Goal: Transaction & Acquisition: Purchase product/service

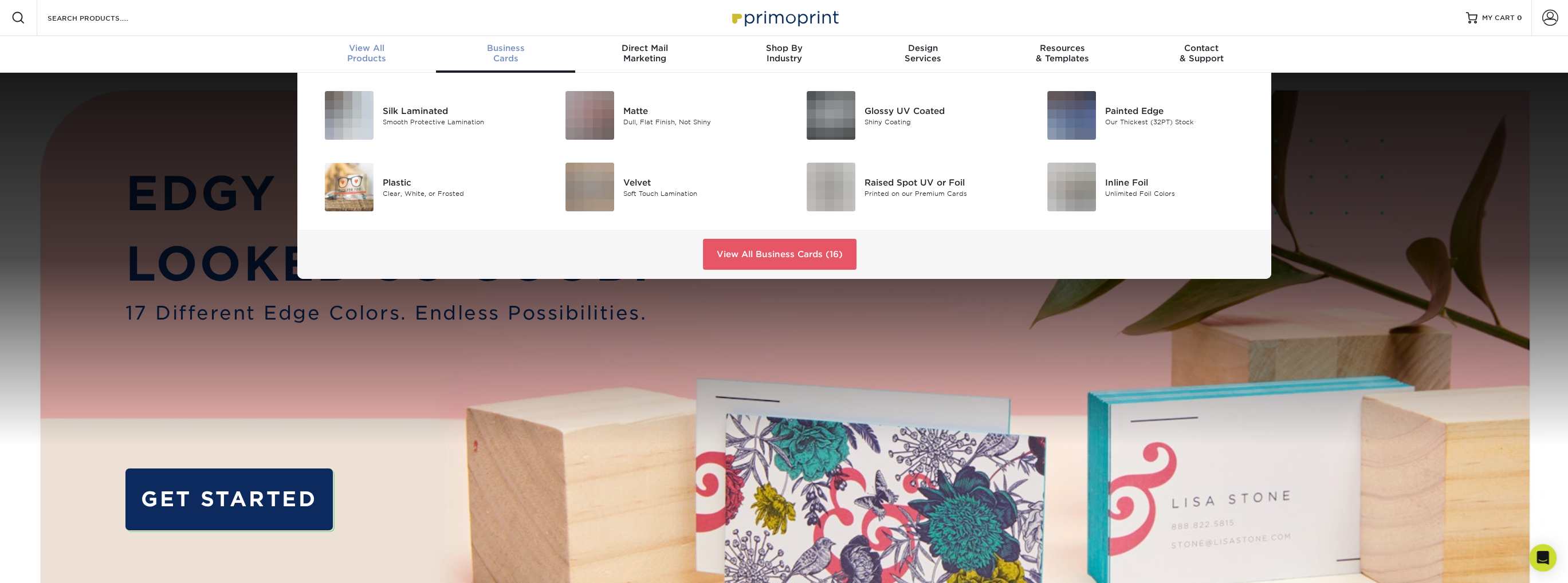
scroll to position [1, 0]
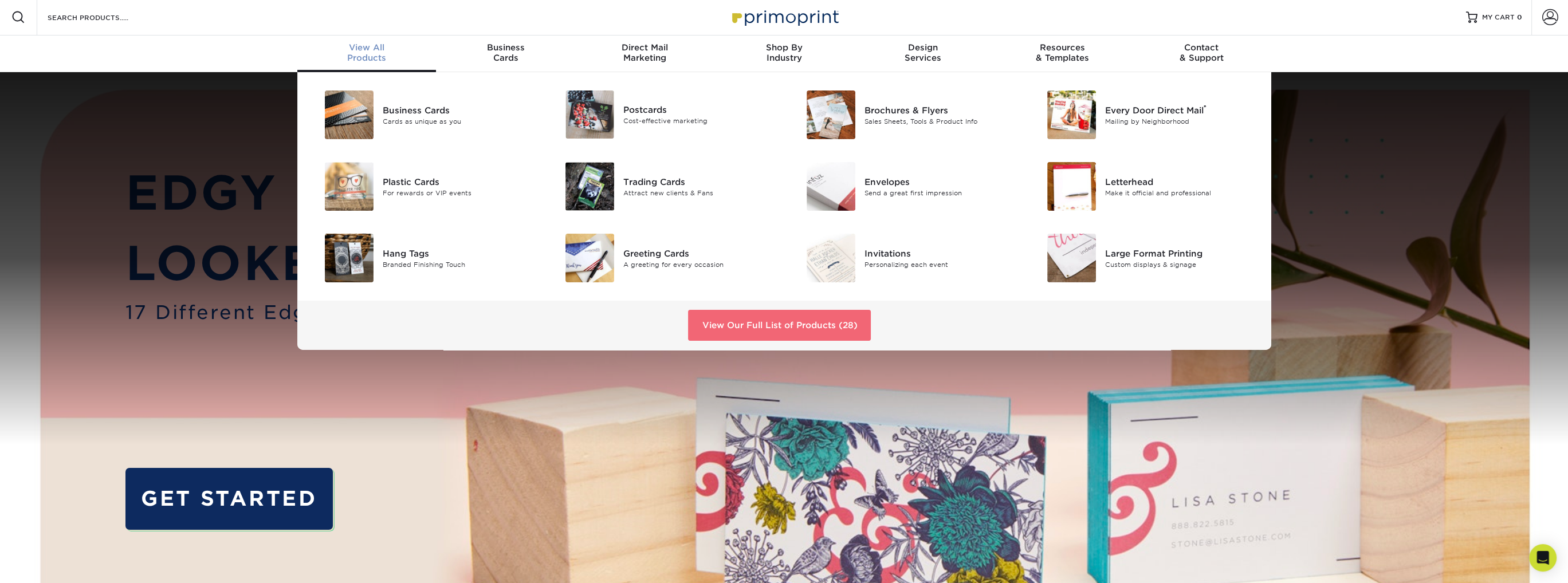
click at [785, 325] on link "View Our Full List of Products (28)" at bounding box center [779, 325] width 183 height 31
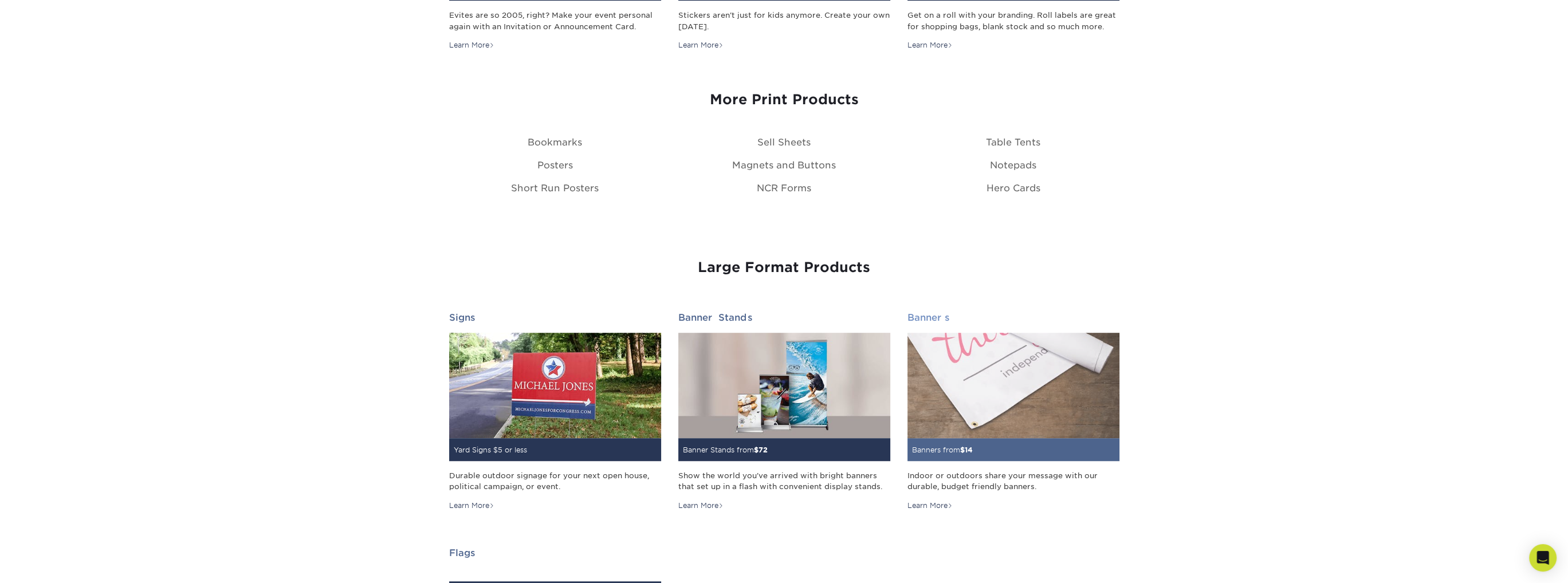
scroll to position [1375, 0]
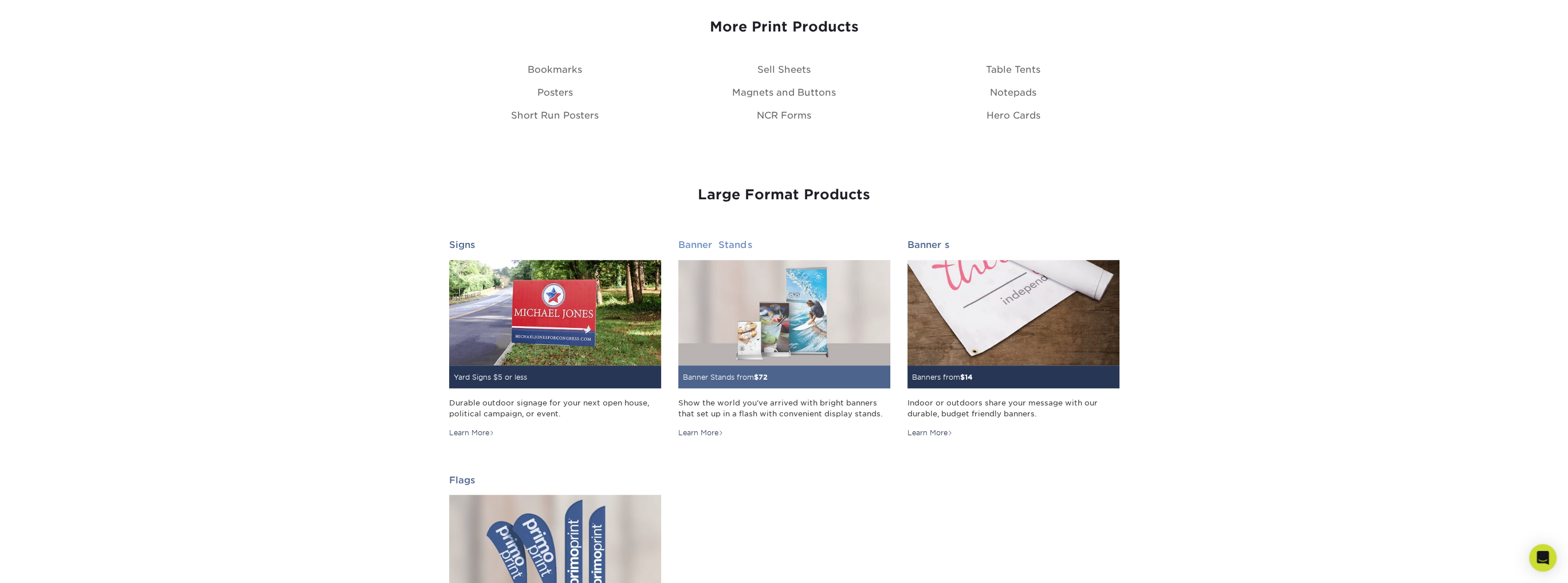
click at [777, 337] on img at bounding box center [784, 313] width 212 height 106
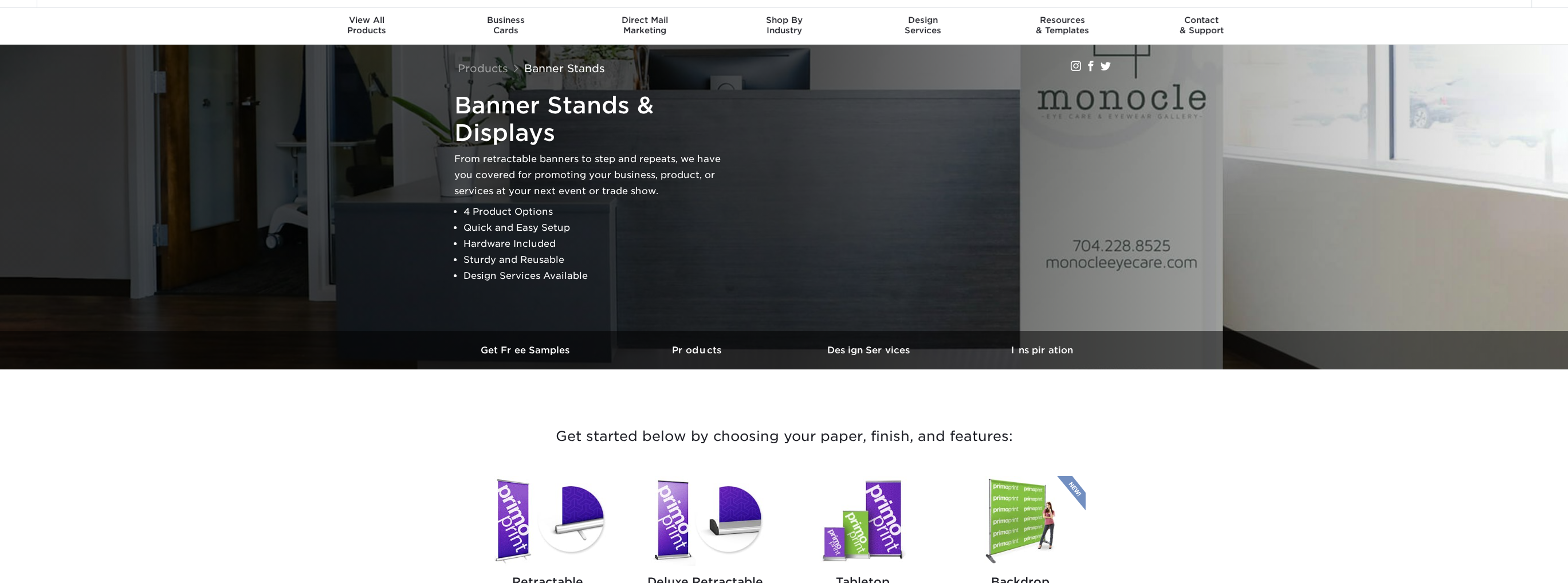
scroll to position [344, 0]
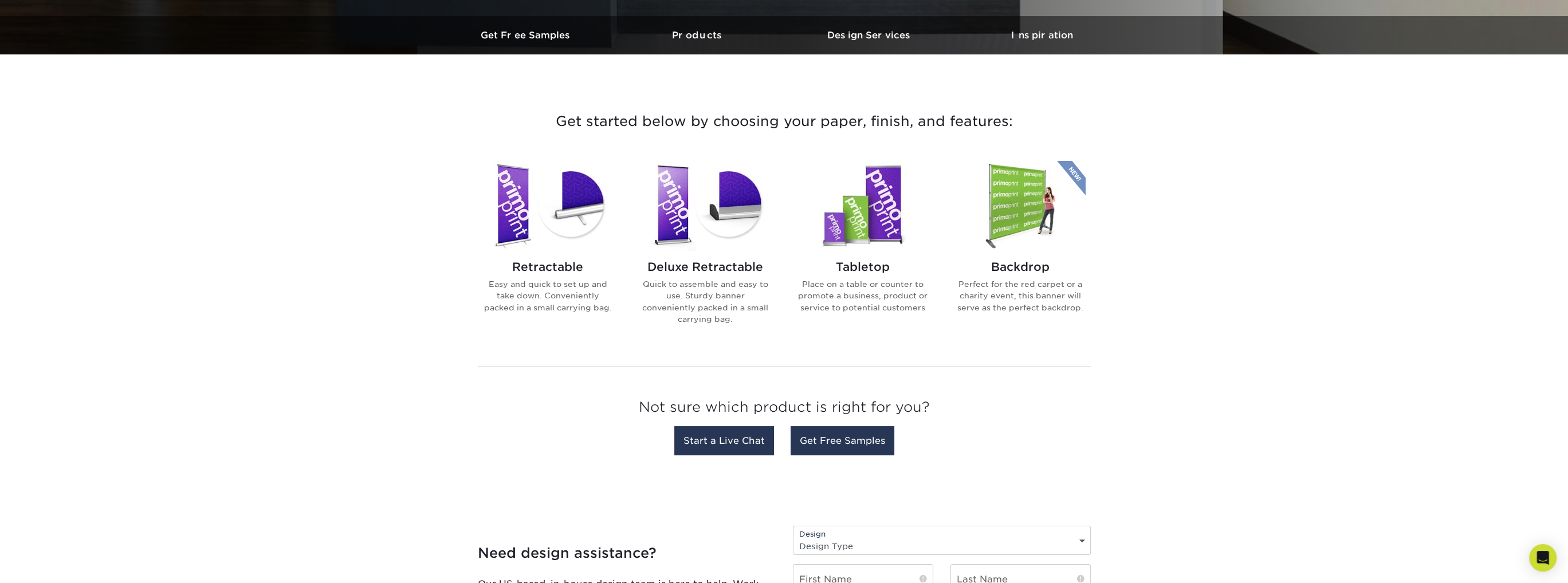
click at [718, 273] on h2 "Deluxe Retractable" at bounding box center [705, 267] width 130 height 13
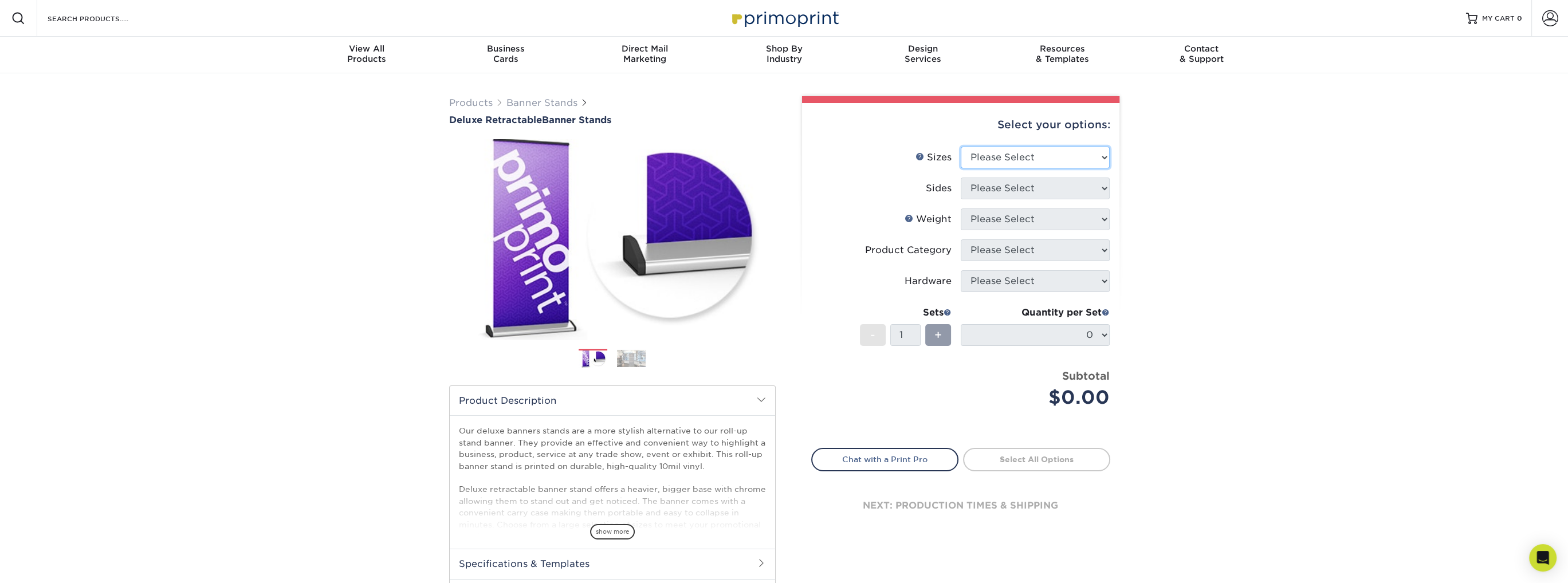
click at [1034, 152] on select "Please Select 33" x 80"" at bounding box center [1035, 158] width 149 height 22
select select "33.00x80.00"
click at [961, 147] on select "Please Select 33" x 80"" at bounding box center [1035, 158] width 149 height 22
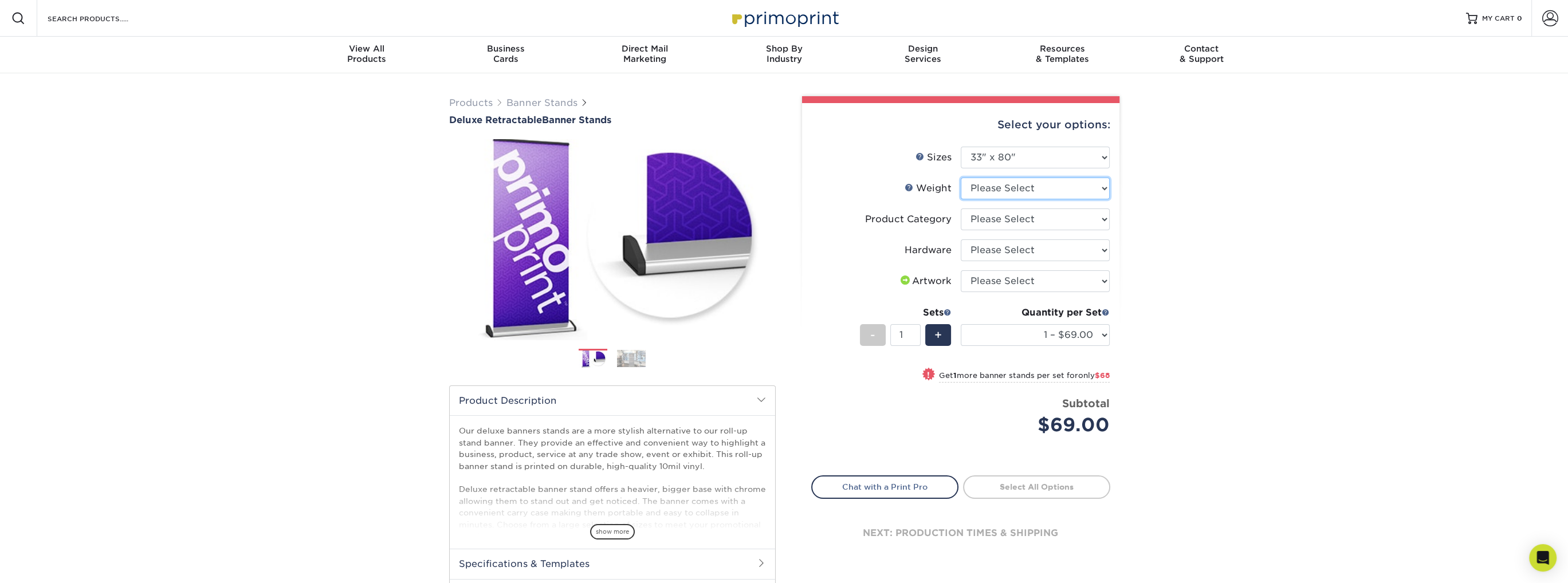
click at [1034, 193] on select "Please Select 10MIL" at bounding box center [1035, 188] width 149 height 22
select select "10MIL"
click at [961, 177] on select "Please Select 10MIL" at bounding box center [1035, 188] width 149 height 22
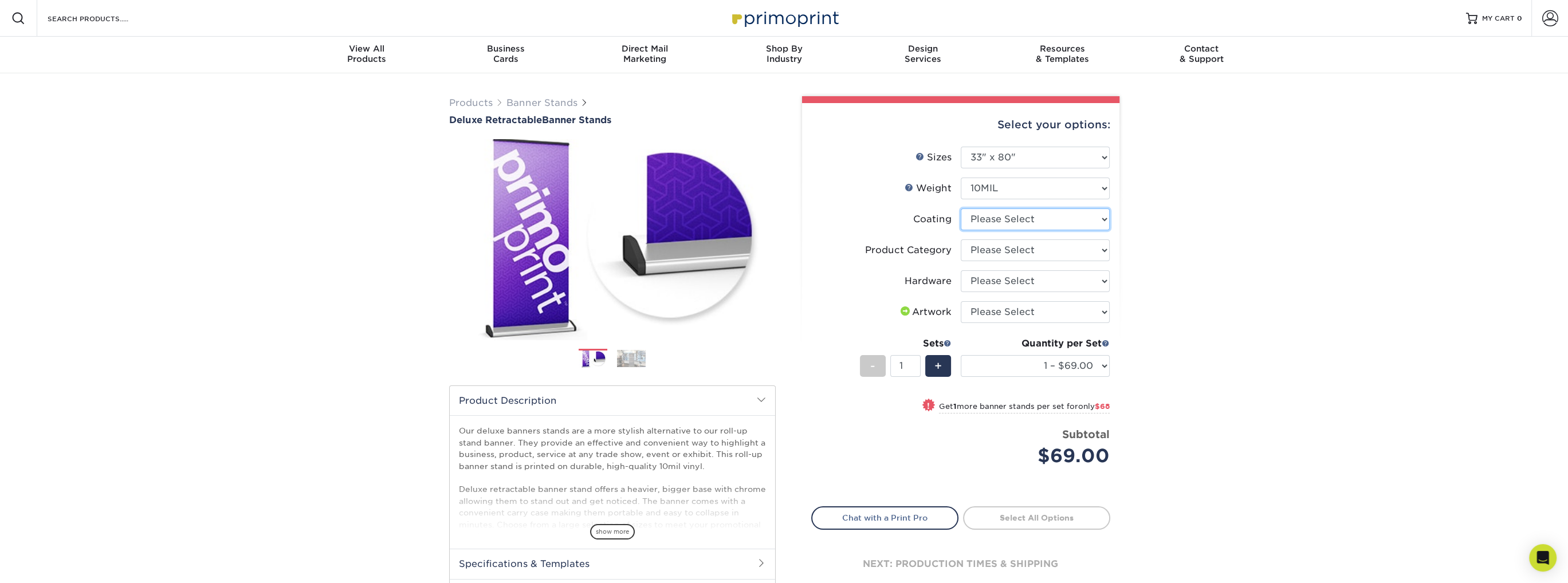
click at [1043, 218] on select at bounding box center [1035, 220] width 149 height 22
select select "3e7618de-abca-4bda-9f97-8b9129e913d8"
click at [961, 209] on select at bounding box center [1035, 220] width 149 height 22
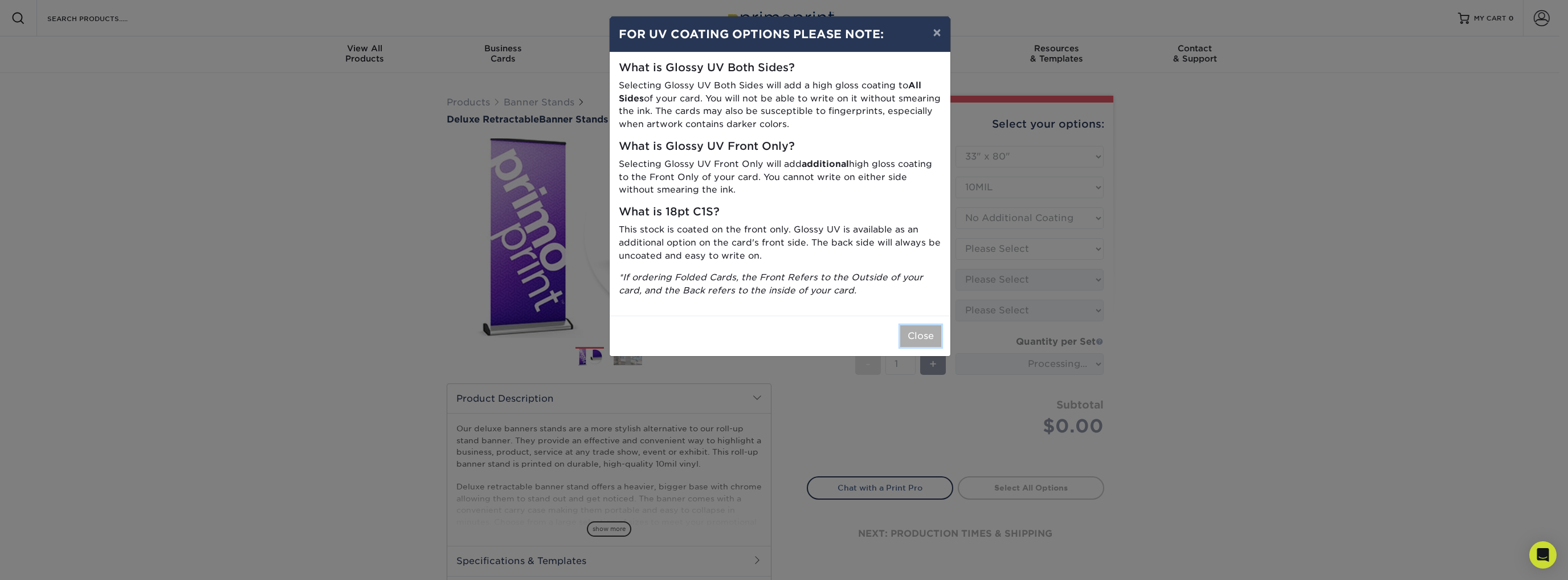
click at [931, 333] on button "Close" at bounding box center [920, 336] width 41 height 22
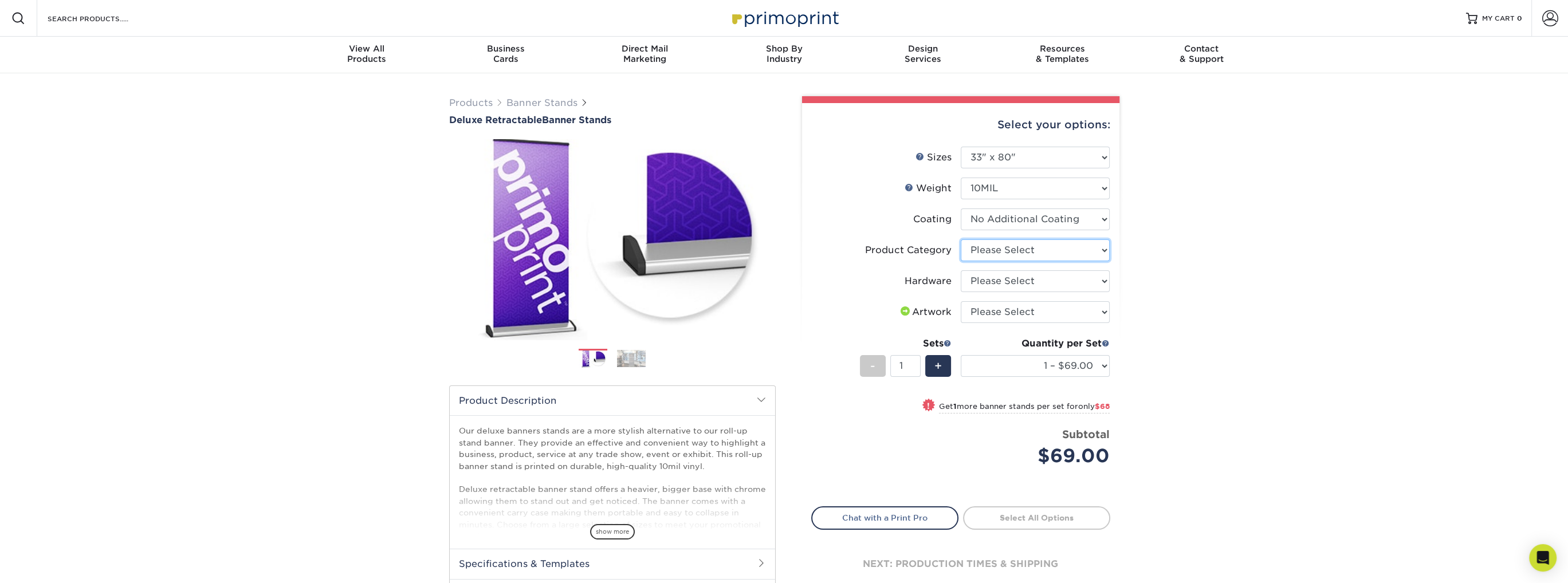
click at [1032, 254] on select "Please Select Deluxe Retractable Banner Stand" at bounding box center [1035, 250] width 149 height 22
select select "deb82e1f-94dd-4fc2-adc3-95272b6b1220"
click at [961, 239] on select "Please Select Deluxe Retractable Banner Stand" at bounding box center [1035, 250] width 149 height 22
click at [1029, 285] on select "Please Select Single-Sided Deluxe Retractable Banner Stand" at bounding box center [1035, 281] width 149 height 22
select select "8f8ed3c6-8570-4dec-a260-1d9d29af8a30"
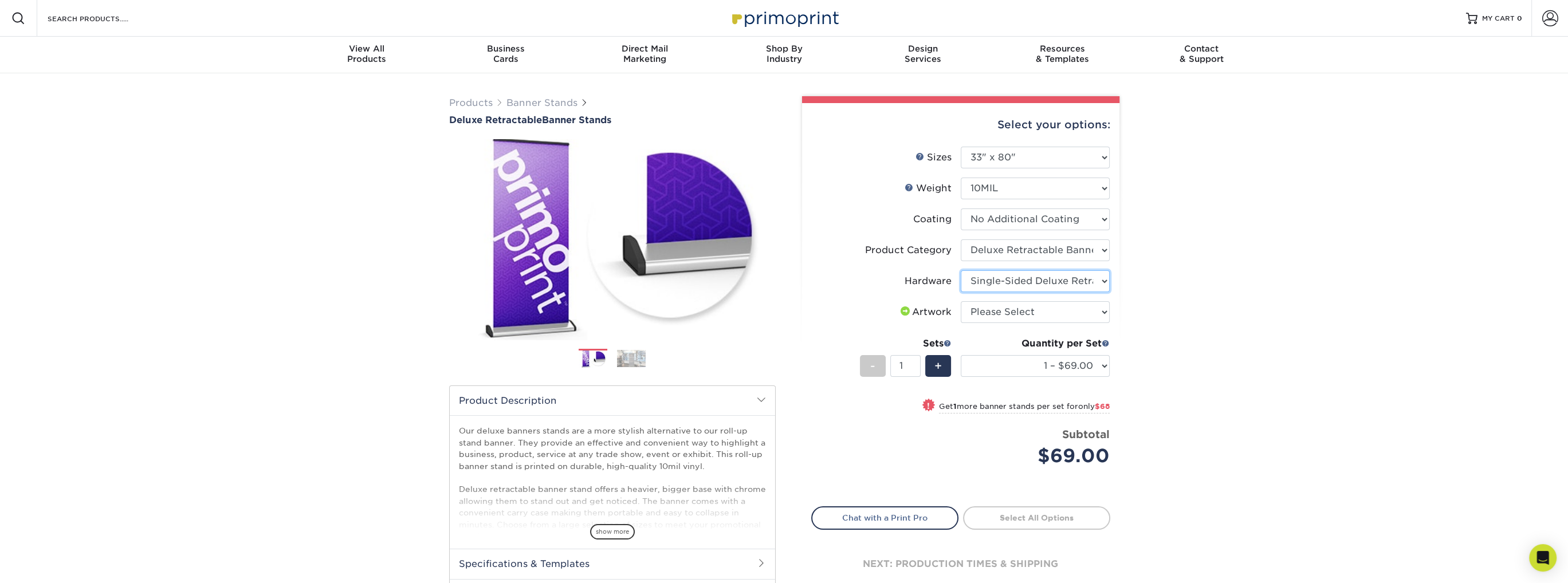
click at [961, 270] on select "Please Select Single-Sided Deluxe Retractable Banner Stand" at bounding box center [1035, 281] width 149 height 22
click at [1074, 309] on select "Please Select I will upload files I need a design - $50" at bounding box center [1035, 312] width 149 height 22
select select "upload"
click at [961, 301] on select "Please Select I will upload files I need a design - $50" at bounding box center [1035, 312] width 149 height 22
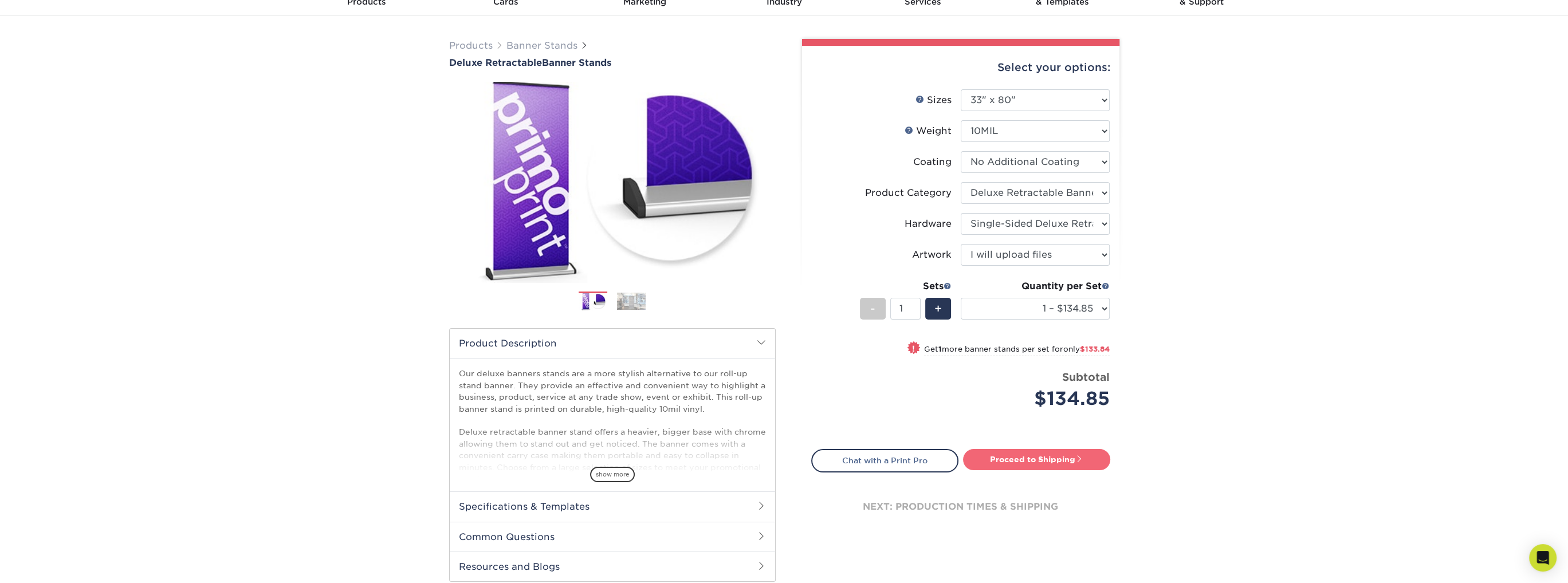
click at [1029, 461] on link "Proceed to Shipping" at bounding box center [1036, 459] width 147 height 21
type input "Set 1"
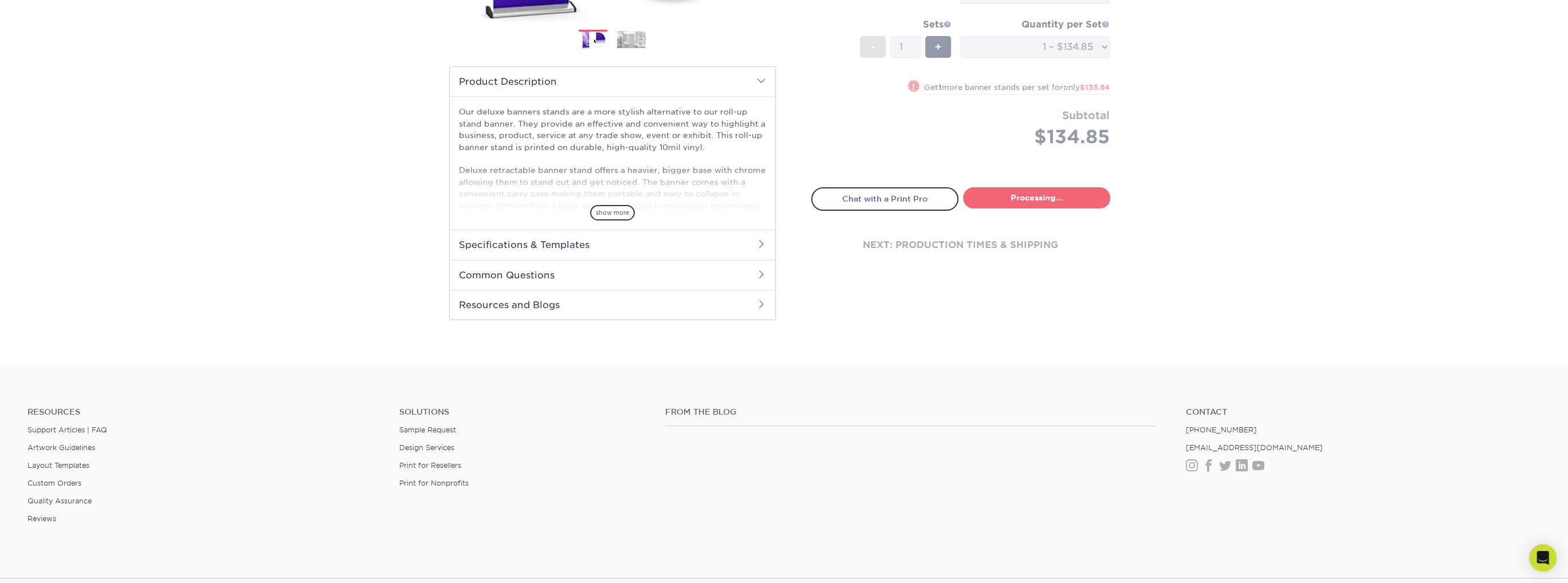
select select "05cdc3be-01c7-4d30-a20e-228dbc0598e6"
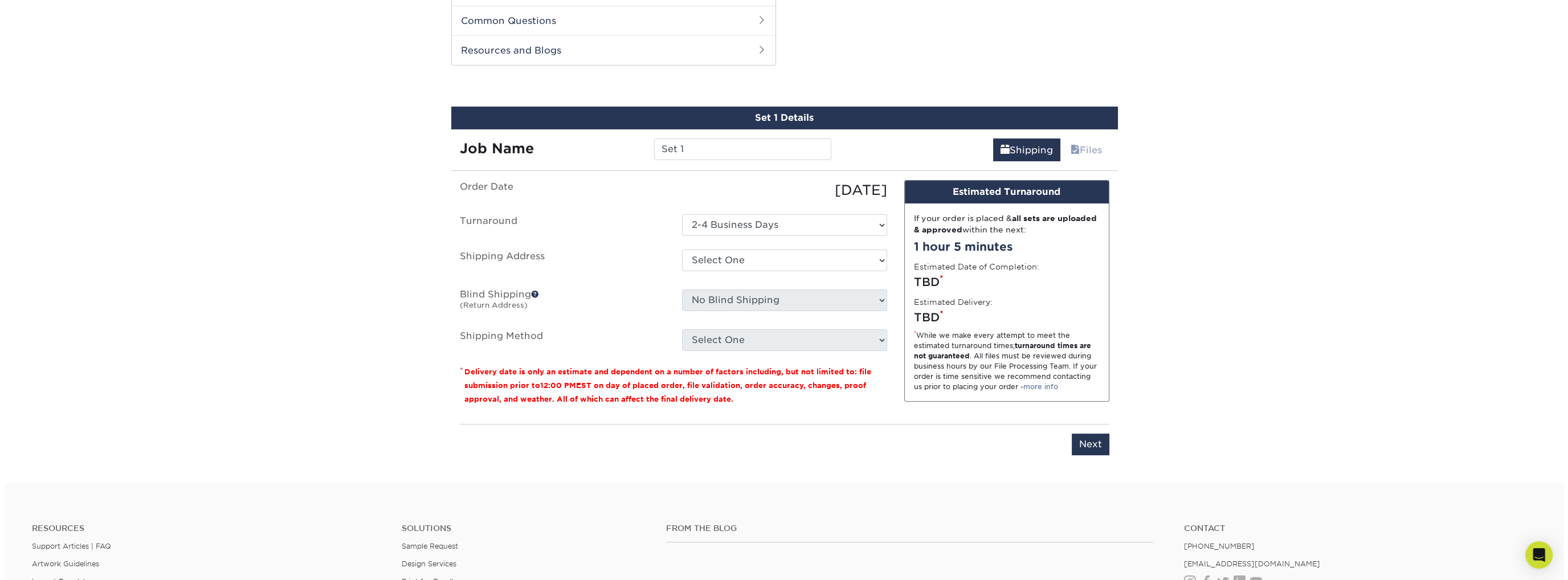
scroll to position [579, 0]
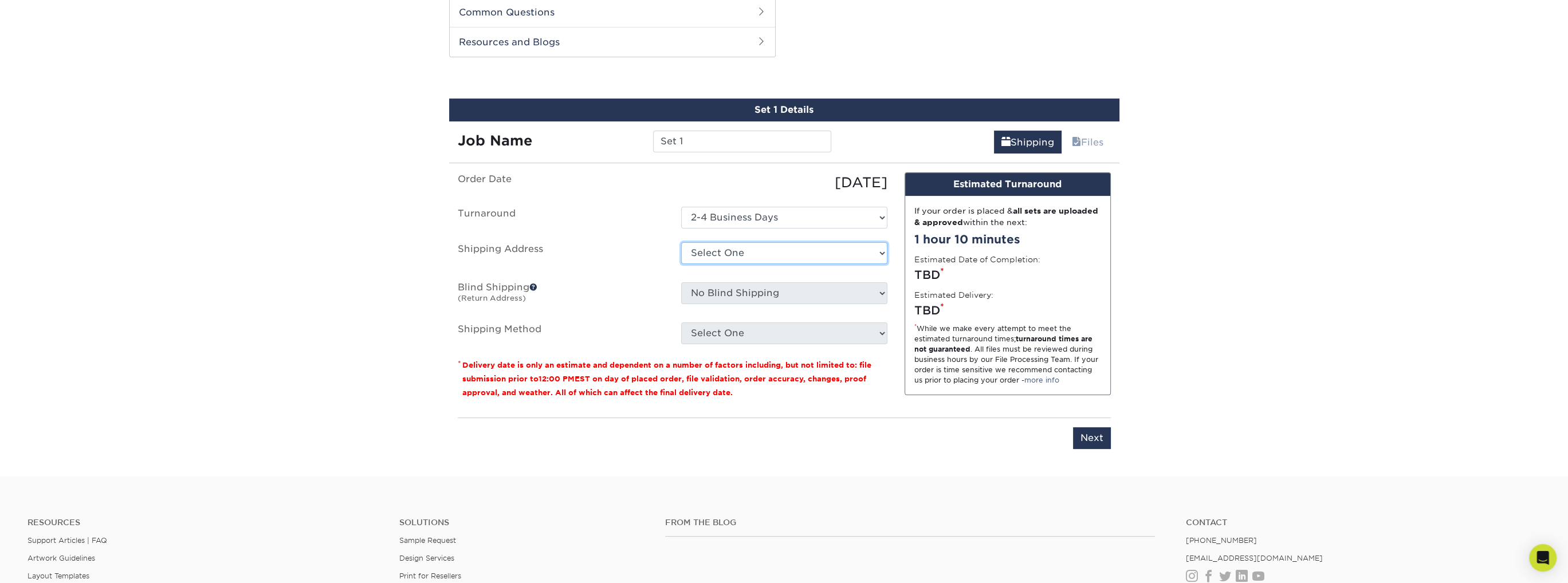
click at [797, 245] on select "Select One + Add New Address - Login" at bounding box center [784, 253] width 206 height 22
click at [758, 258] on select "Select One + Add New Address - Login" at bounding box center [784, 253] width 206 height 22
click at [681, 242] on select "Select One + Add New Address - Login" at bounding box center [784, 253] width 206 height 22
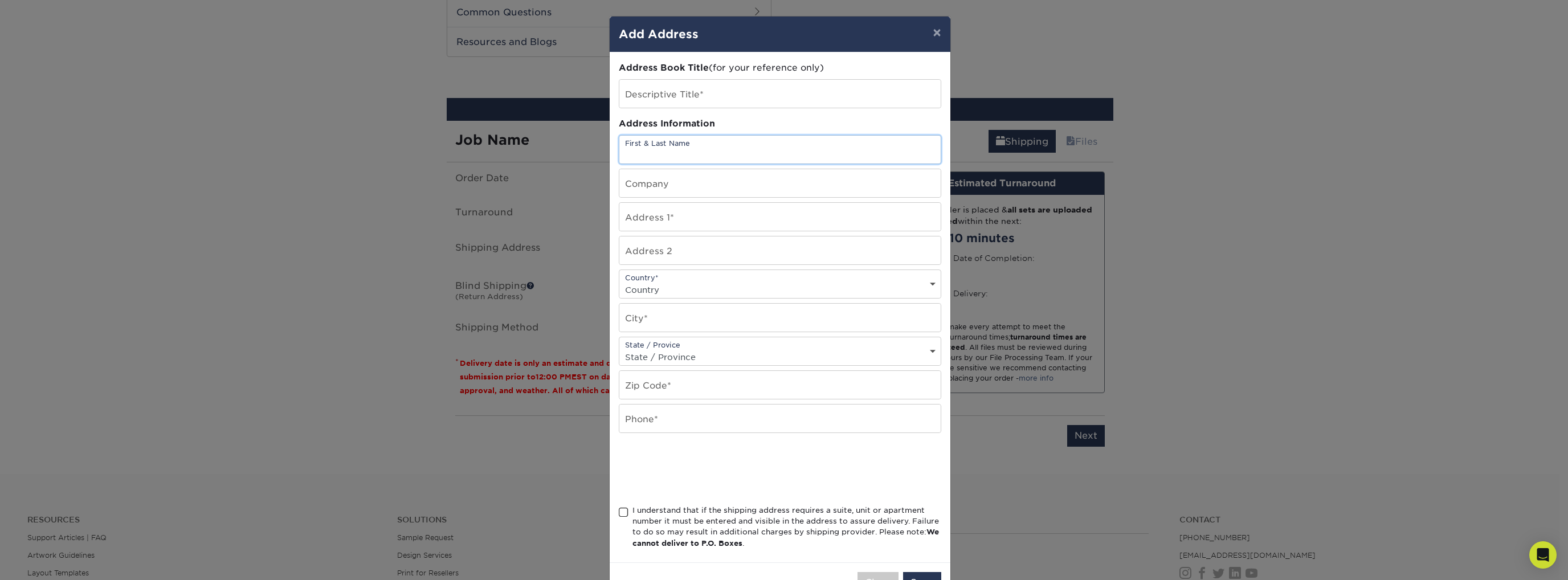
click at [734, 150] on input "text" at bounding box center [780, 150] width 321 height 28
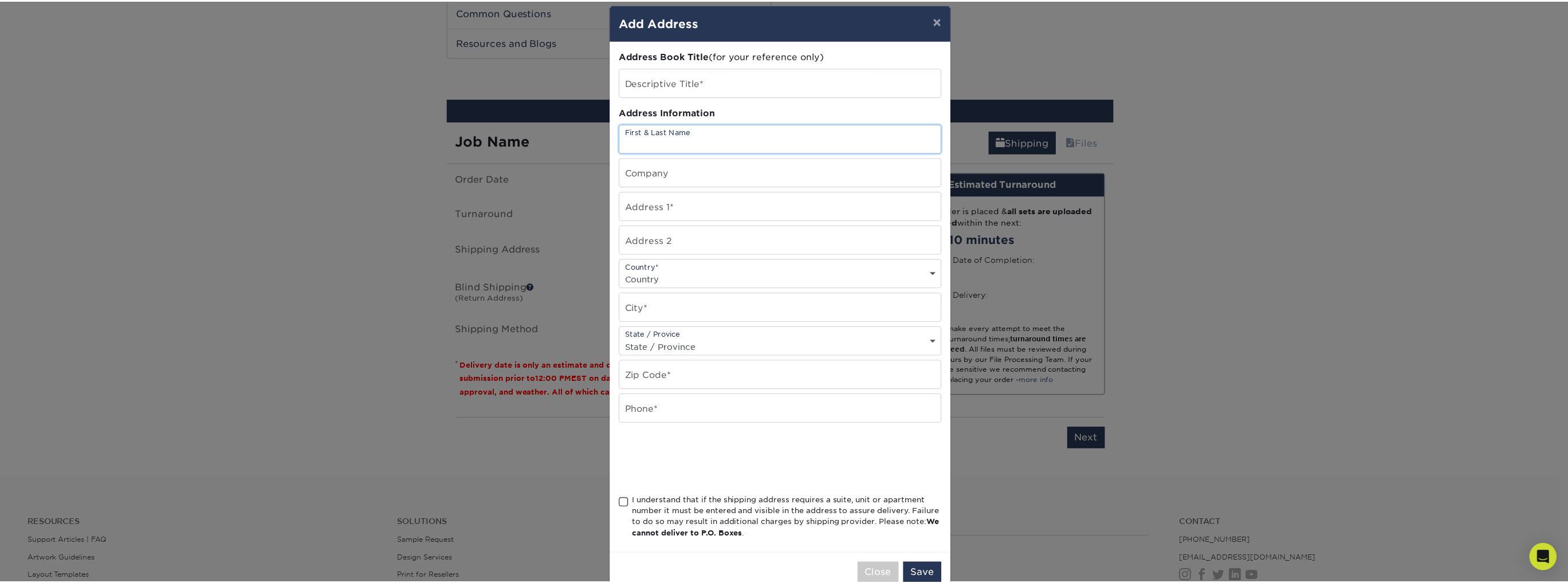
scroll to position [0, 0]
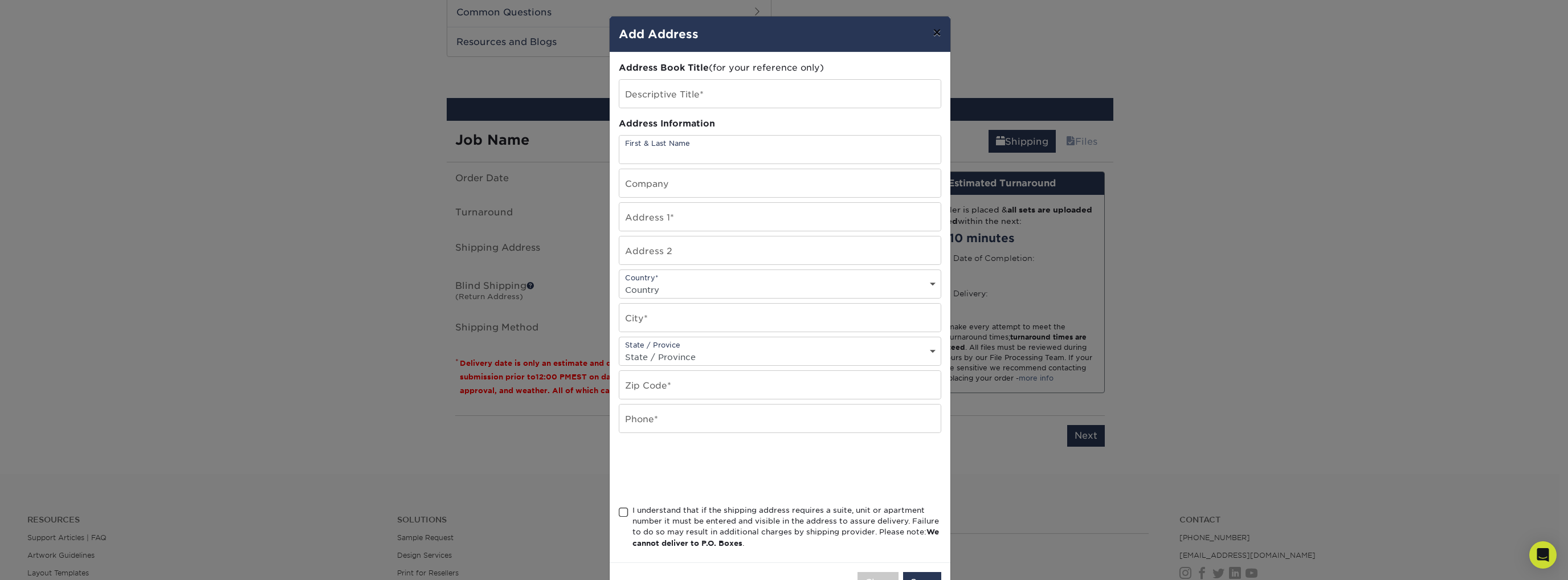
click at [933, 35] on button "×" at bounding box center [936, 32] width 26 height 32
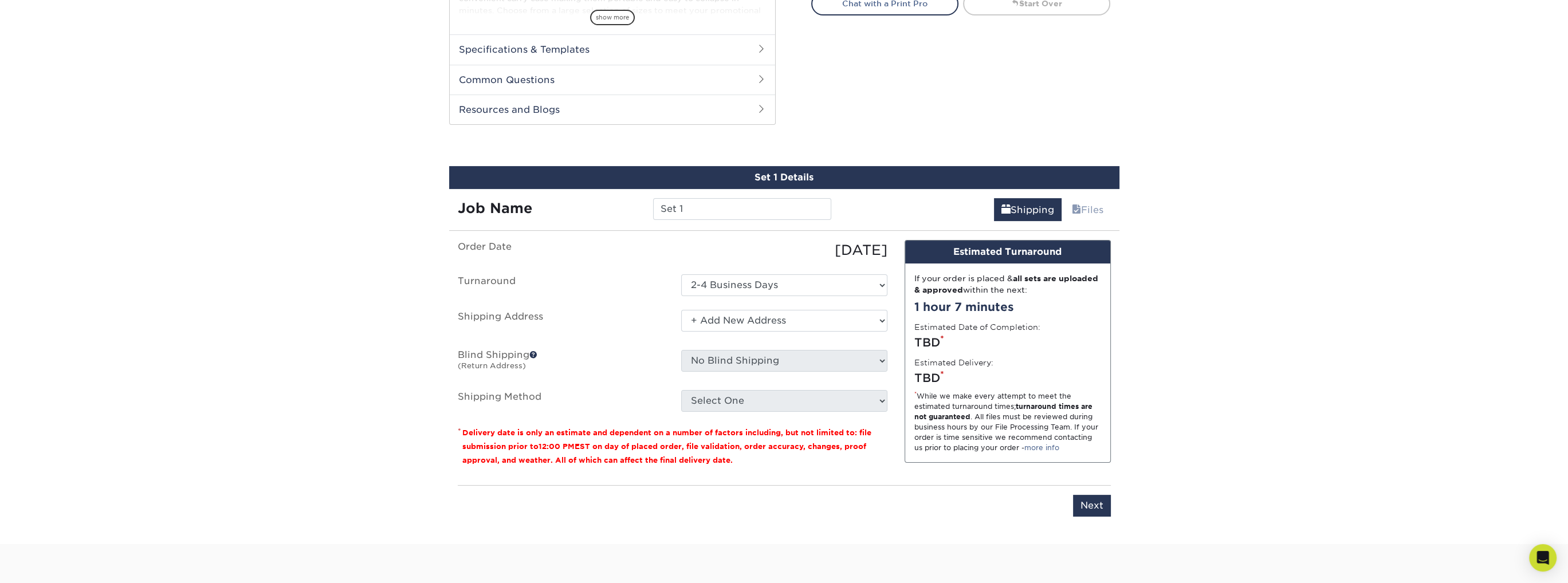
scroll to position [515, 0]
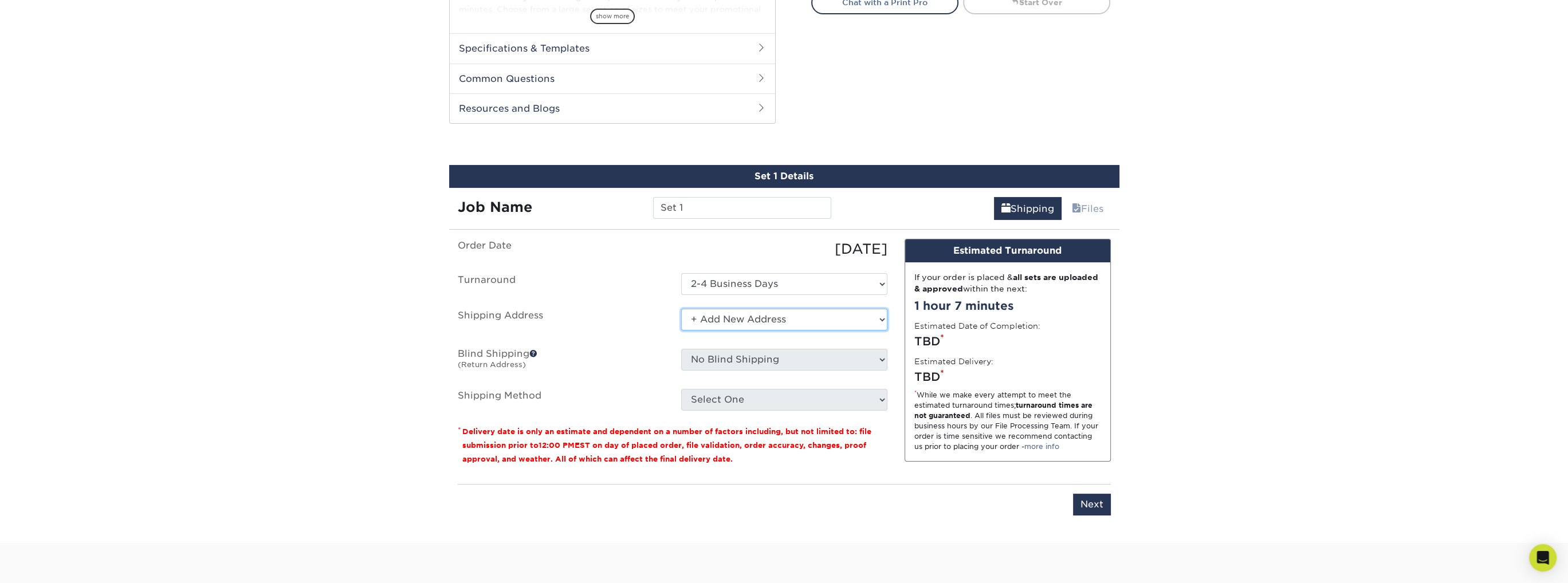
click at [843, 309] on select "Select One + Add New Address - Login" at bounding box center [784, 320] width 206 height 22
click at [681, 309] on select "Select One + Add New Address - Login" at bounding box center [784, 320] width 206 height 22
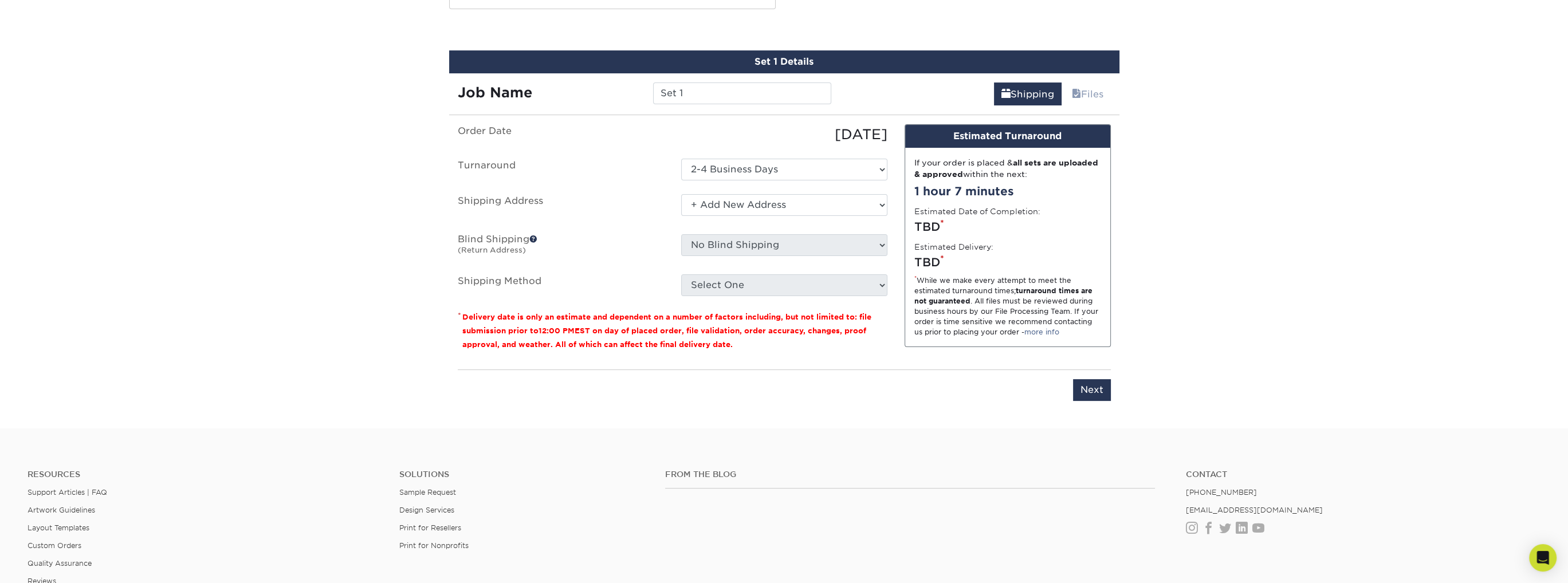
scroll to position [573, 0]
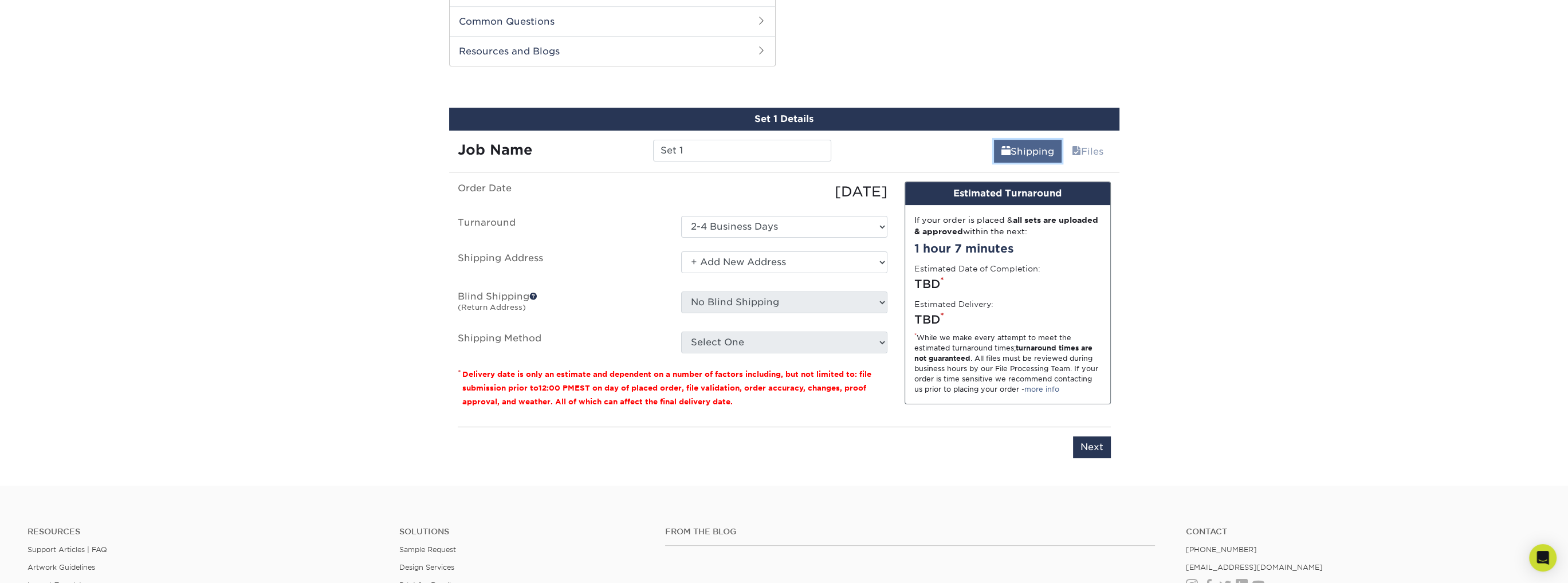
click at [1037, 149] on link "Shipping" at bounding box center [1028, 150] width 67 height 23
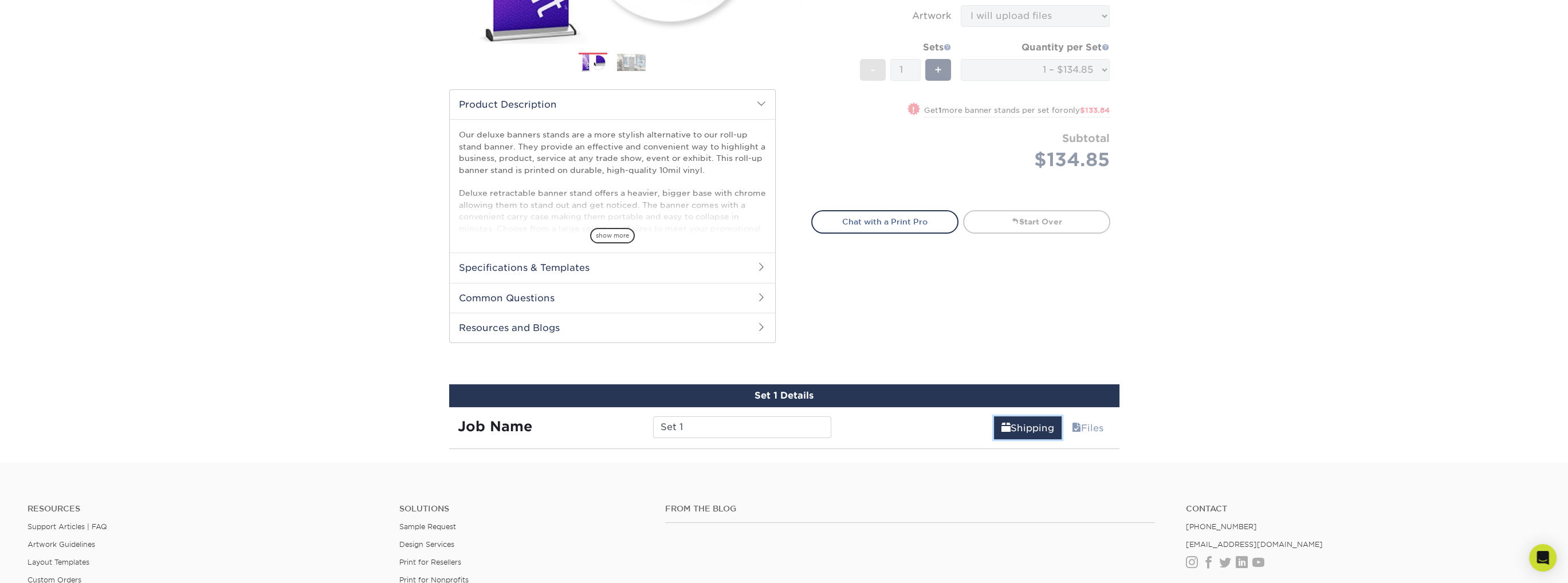
scroll to position [452, 0]
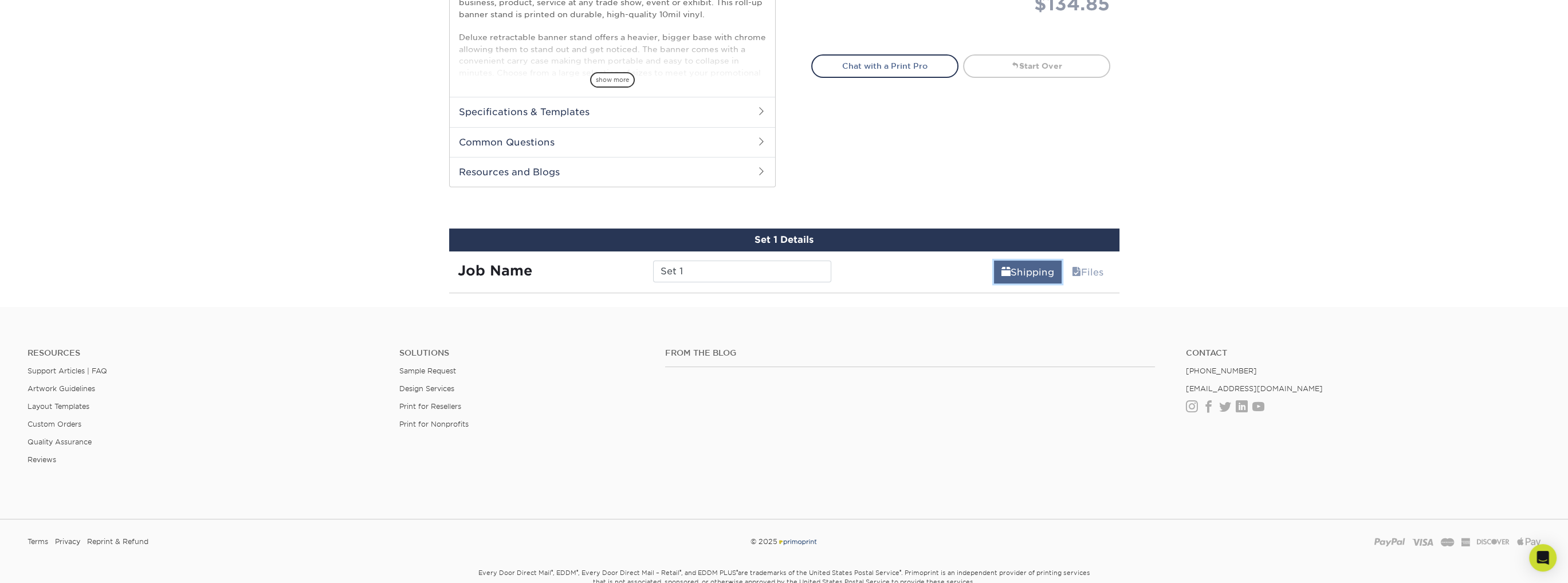
click at [1010, 265] on link "Shipping" at bounding box center [1028, 272] width 67 height 23
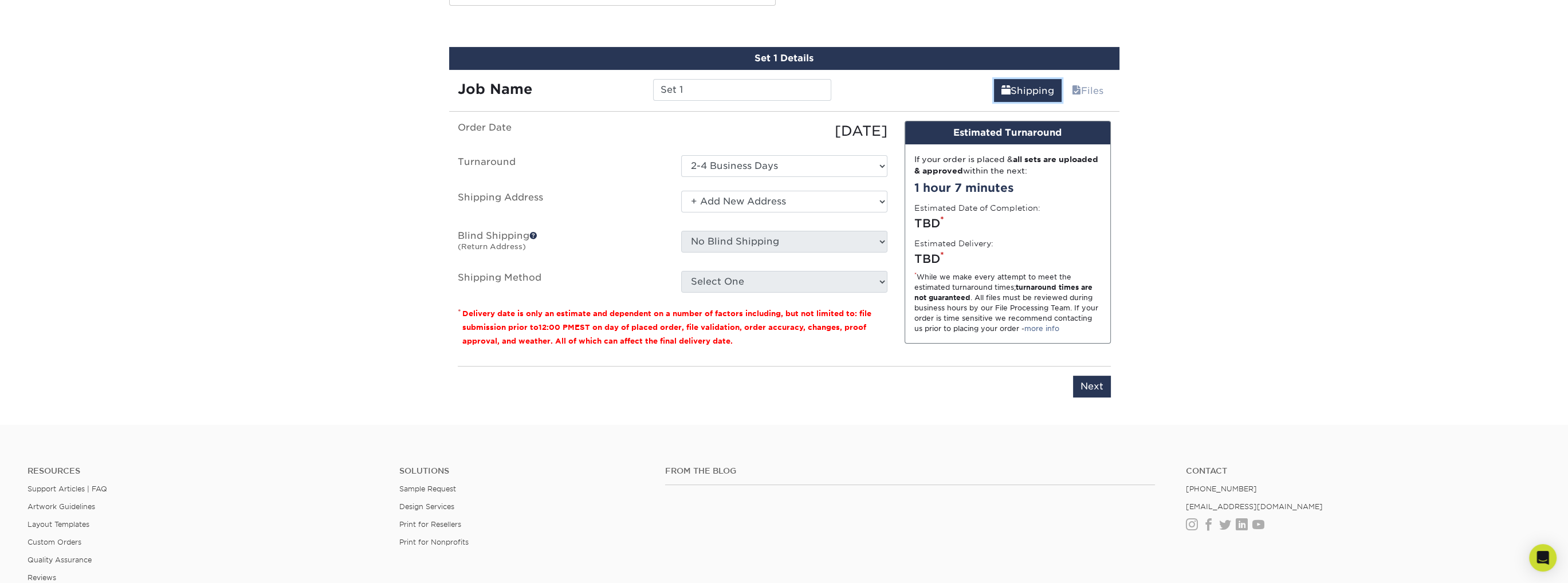
scroll to position [681, 0]
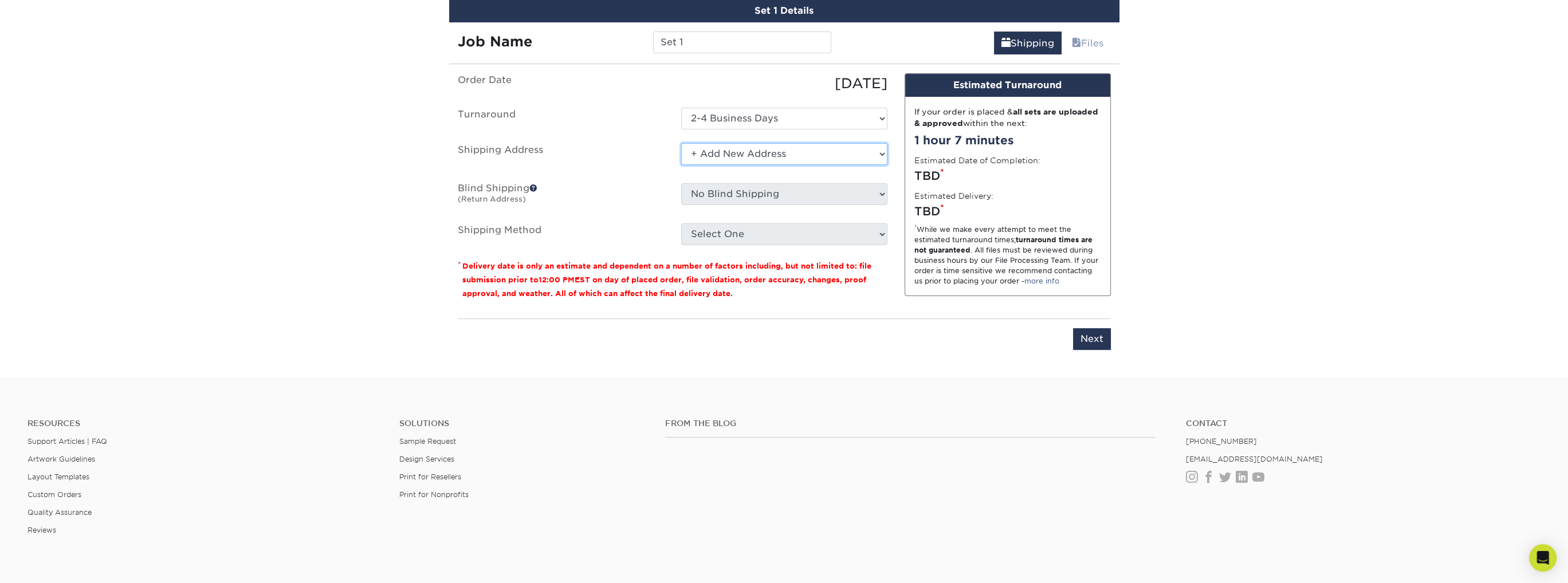
click at [802, 150] on select "Select One + Add New Address - Login" at bounding box center [784, 154] width 206 height 22
click at [681, 143] on select "Select One + Add New Address - Login" at bounding box center [784, 154] width 206 height 22
click at [772, 148] on select "Select One + Add New Address - Login" at bounding box center [784, 154] width 206 height 22
click at [681, 165] on select "Select One + Add New Address - Login" at bounding box center [784, 154] width 206 height 22
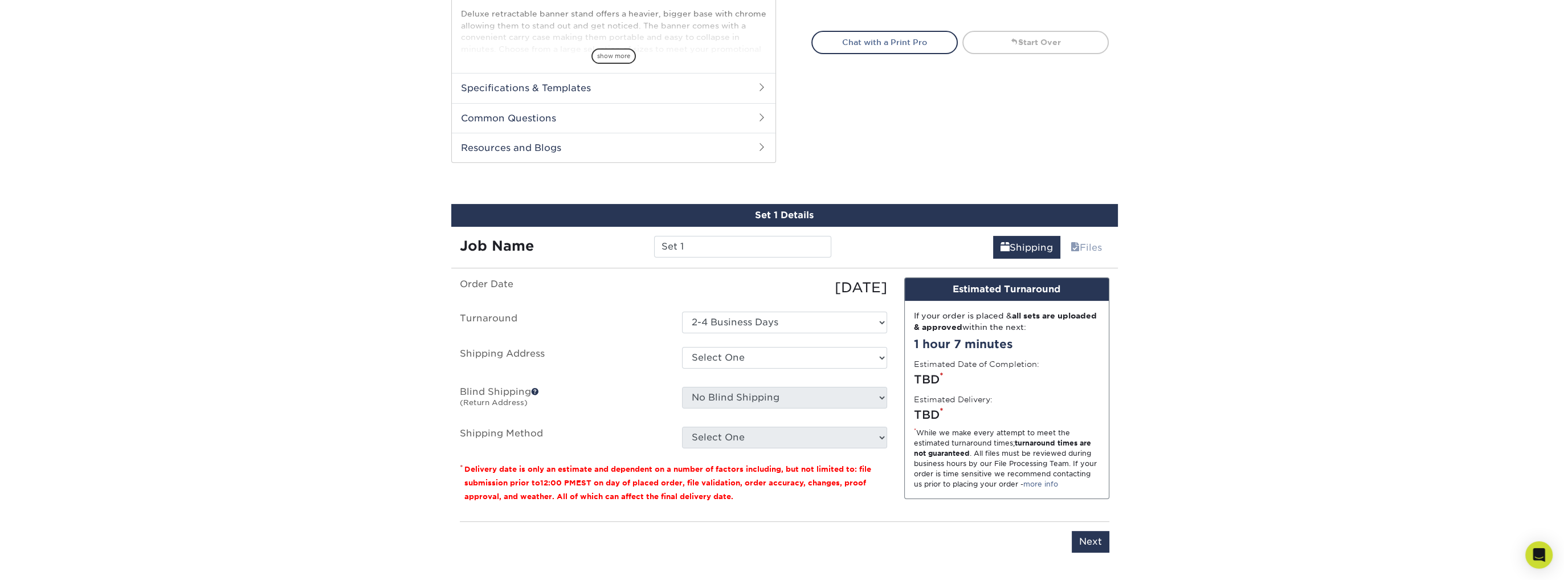
scroll to position [627, 0]
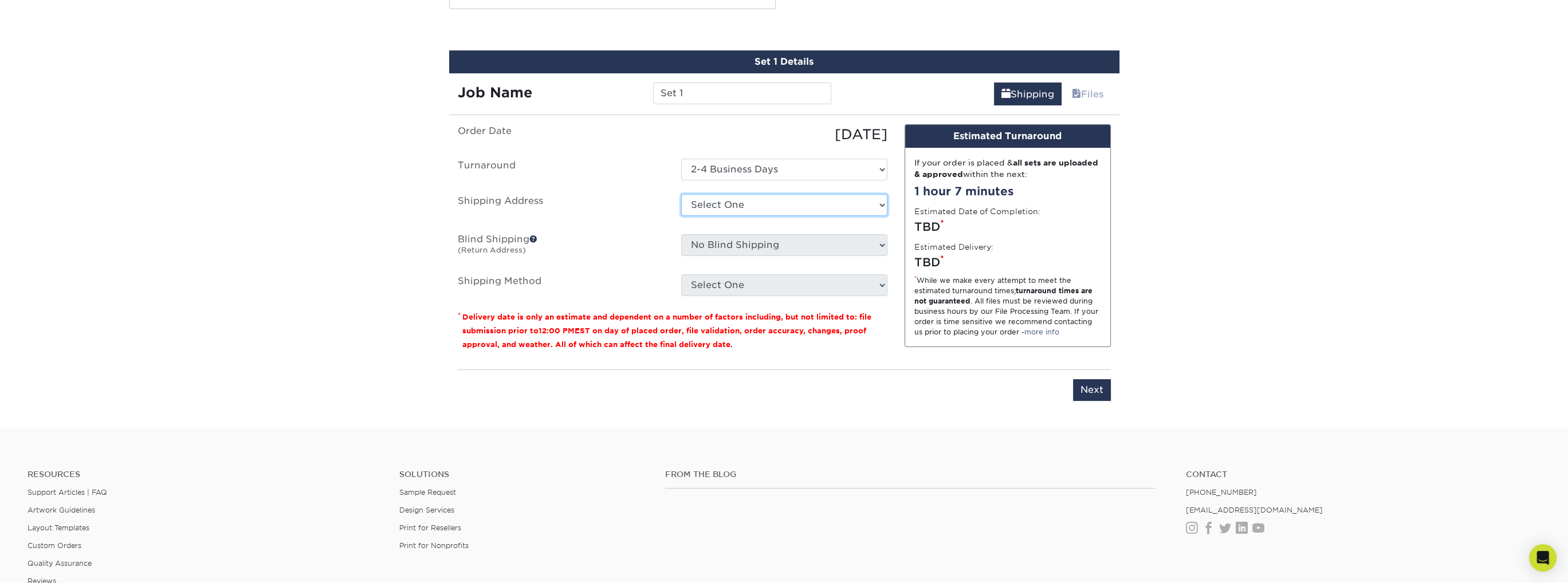
click at [775, 198] on select "Select One + Add New Address - Login" at bounding box center [784, 205] width 206 height 22
select select "newaddress"
click at [681, 194] on select "Select One + Add New Address - Login" at bounding box center [784, 205] width 206 height 22
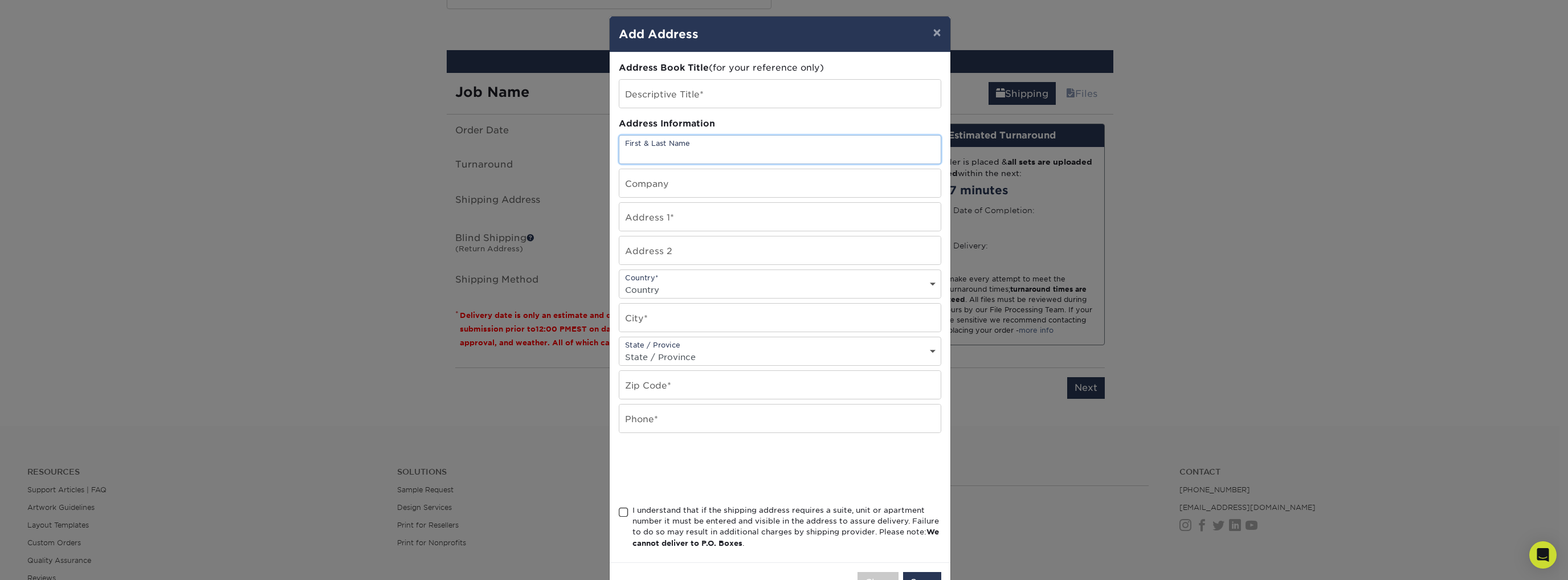
click at [745, 144] on input "text" at bounding box center [780, 150] width 321 height 28
click at [738, 96] on input "text" at bounding box center [780, 94] width 321 height 28
type input "Banner"
type input "[PERSON_NAME]"
type input "Tax Square LLC"
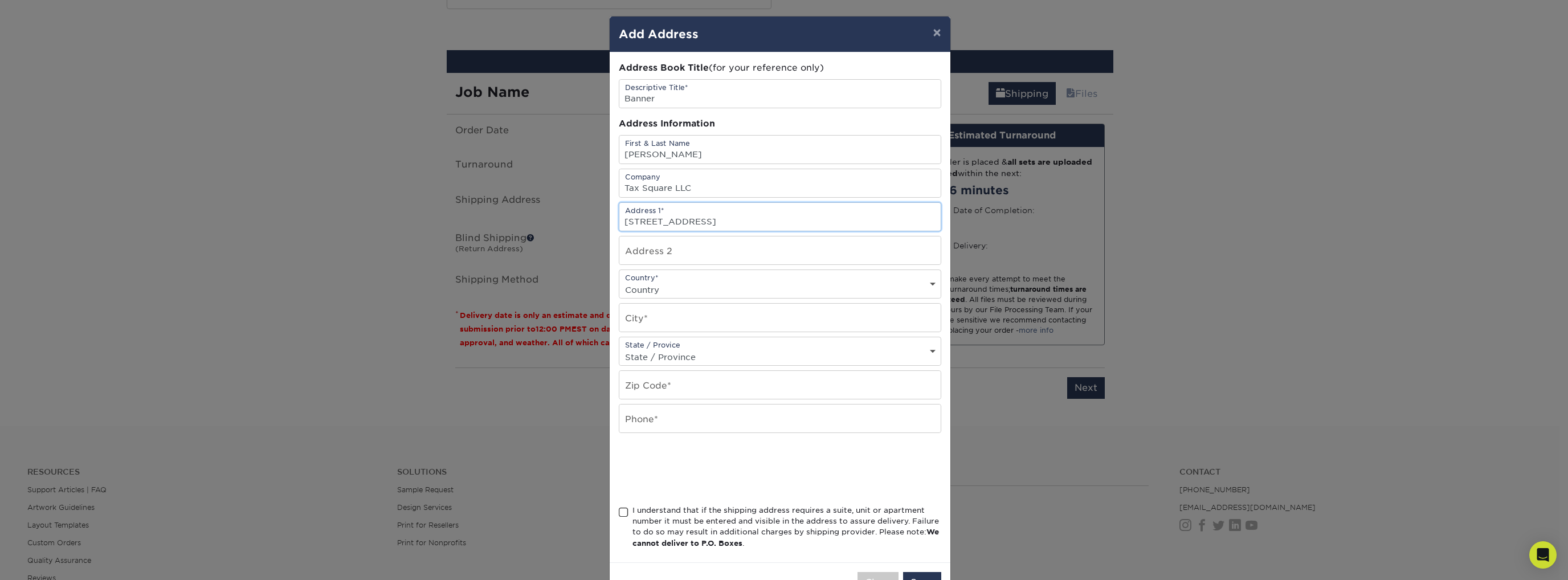
type input "[STREET_ADDRESS]"
click at [682, 293] on select "Country [GEOGRAPHIC_DATA] [GEOGRAPHIC_DATA] ----------------------------- [GEOG…" at bounding box center [780, 289] width 321 height 16
select select "US"
click at [619, 281] on select "Country [GEOGRAPHIC_DATA] [GEOGRAPHIC_DATA] ----------------------------- [GEOG…" at bounding box center [780, 289] width 321 height 16
click at [674, 320] on input "text" at bounding box center [780, 318] width 321 height 28
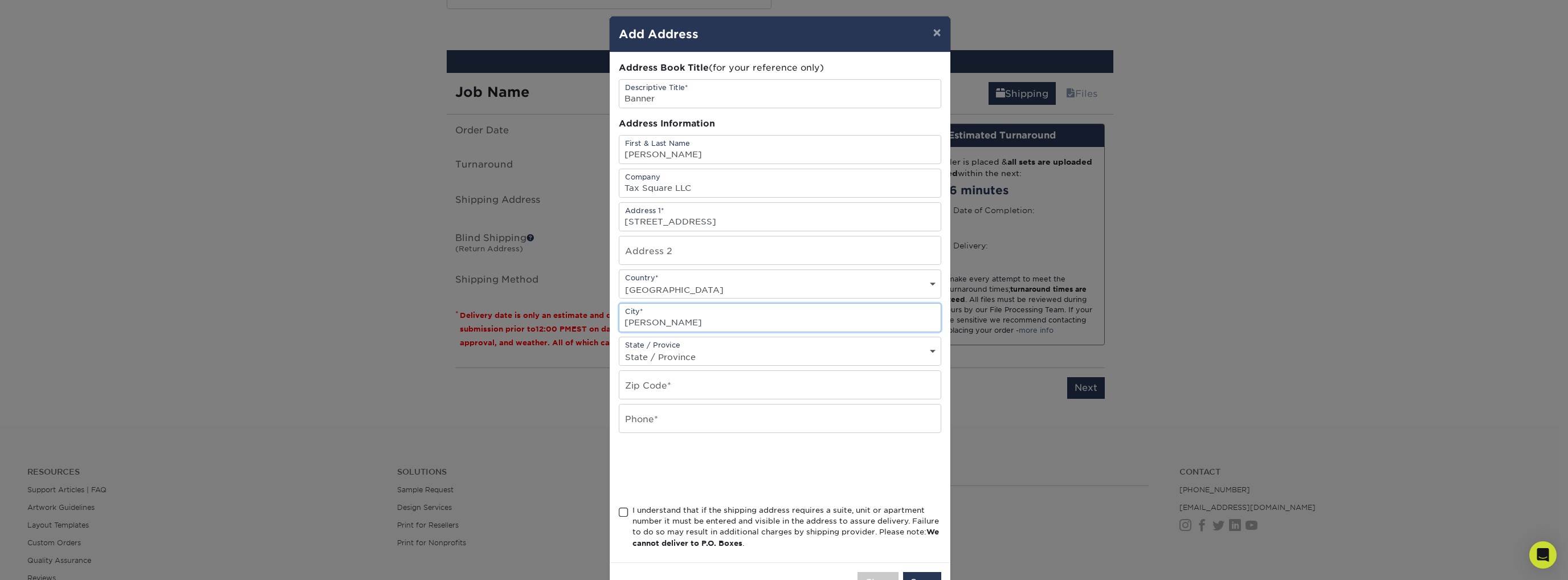
type input "[PERSON_NAME]"
click at [713, 355] on select "State / Province [US_STATE] [US_STATE] [US_STATE] [US_STATE] [US_STATE] [US_STA…" at bounding box center [780, 357] width 321 height 16
select select "[GEOGRAPHIC_DATA]"
click at [619, 349] on select "State / Province [US_STATE] [US_STATE] [US_STATE] [US_STATE] [US_STATE] [US_STA…" at bounding box center [780, 357] width 321 height 16
click at [715, 379] on input "text" at bounding box center [780, 385] width 321 height 28
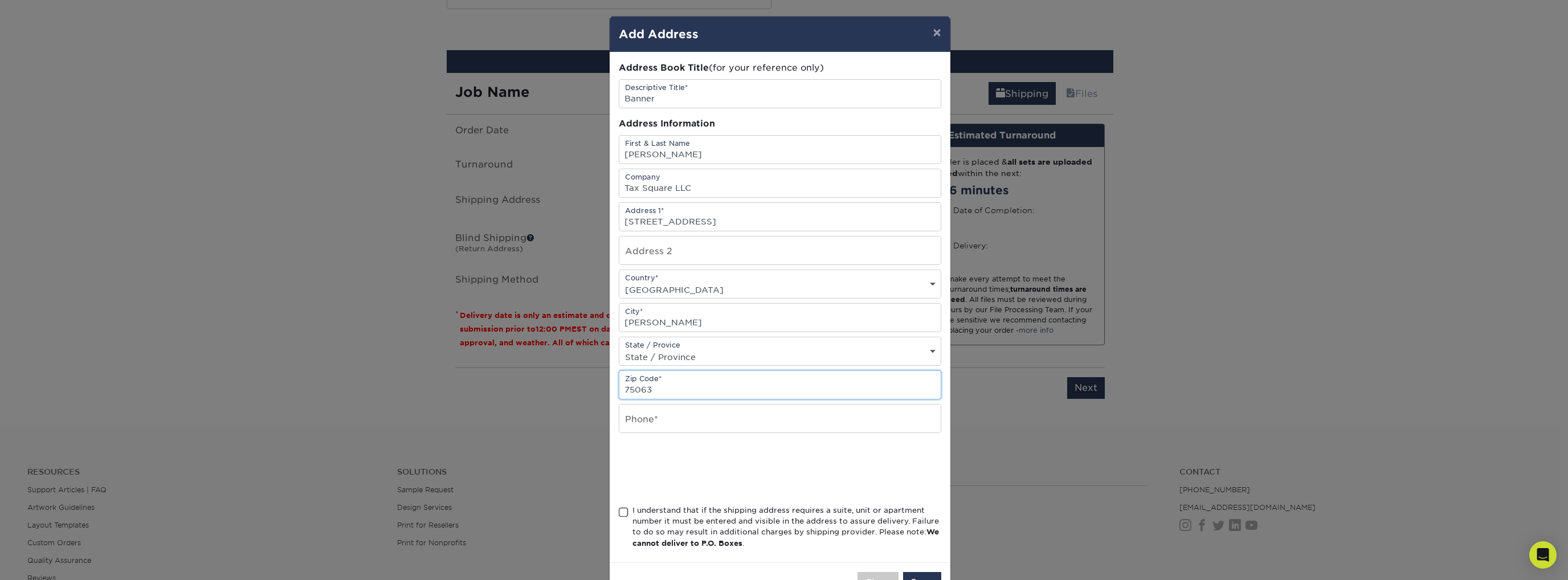
type input "75063"
click at [794, 417] on input "text" at bounding box center [780, 419] width 321 height 28
type input "2149715663"
click at [621, 510] on span at bounding box center [624, 512] width 10 height 11
click at [0, 0] on input "I understand that if the shipping address requires a suite, unit or apartment n…" at bounding box center [0, 0] width 0 height 0
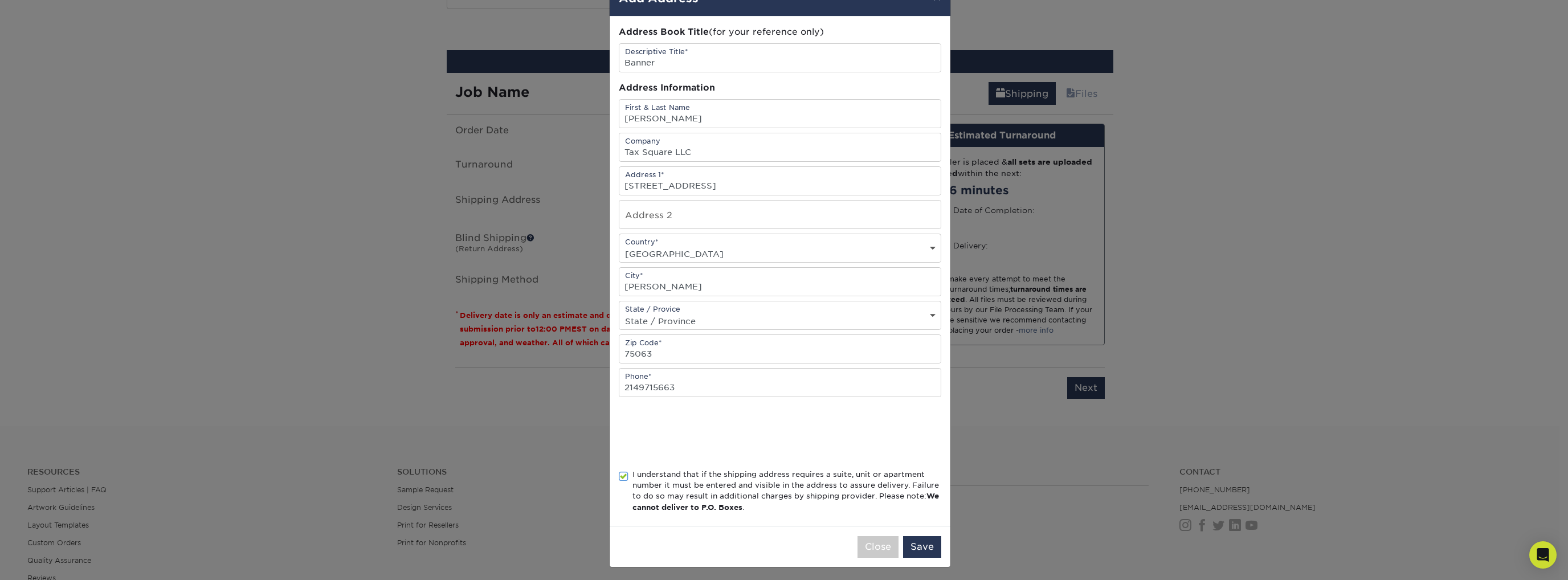
scroll to position [37, 0]
click at [927, 547] on button "Save" at bounding box center [922, 547] width 38 height 22
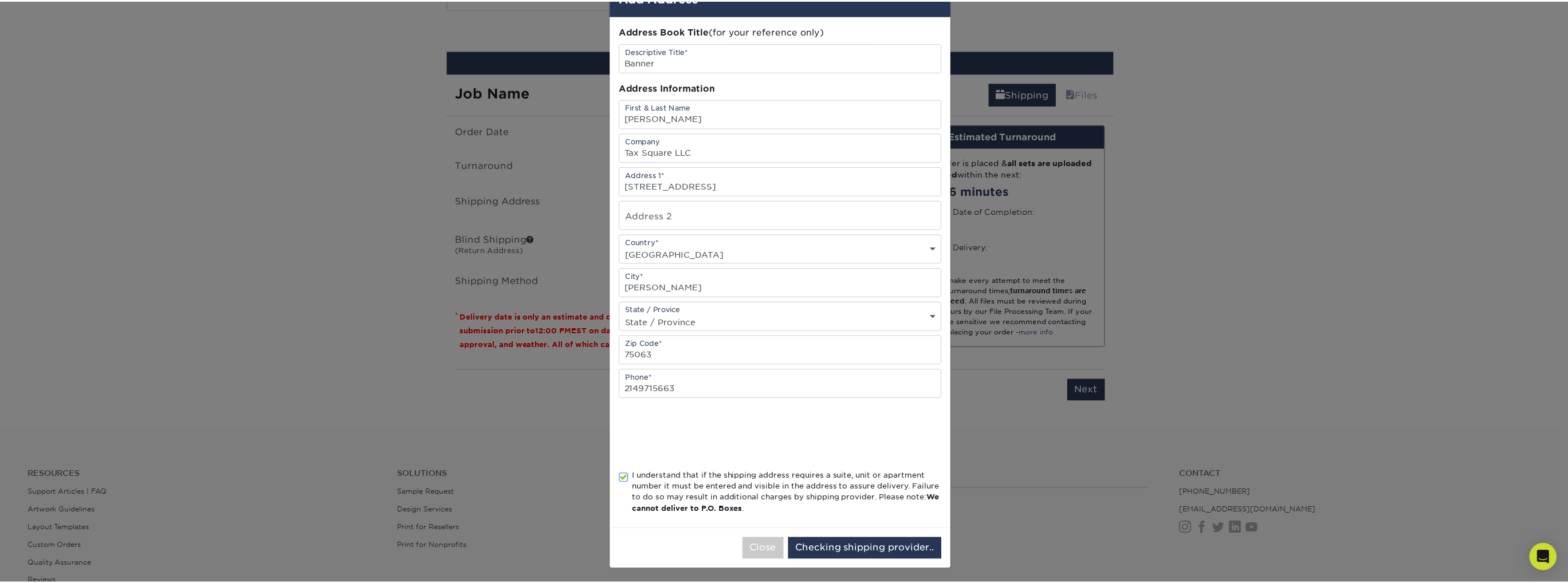
scroll to position [0, 0]
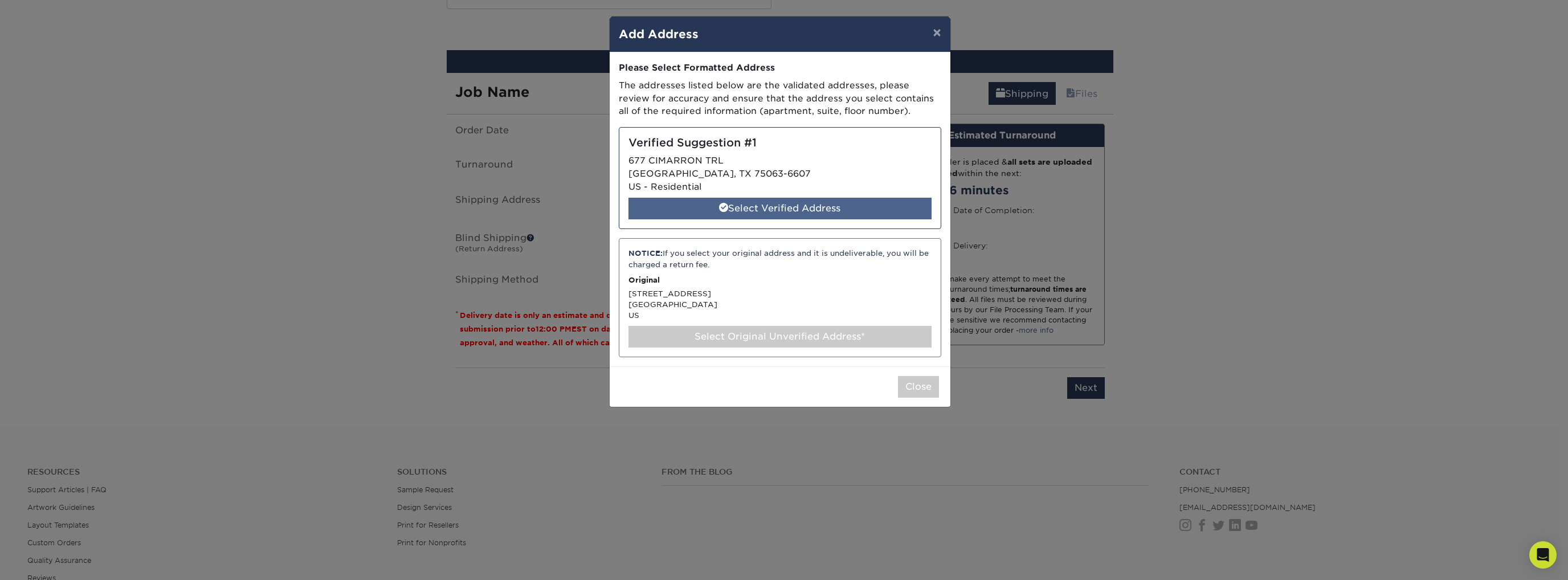
click at [804, 203] on div "Select Verified Address" at bounding box center [780, 209] width 303 height 22
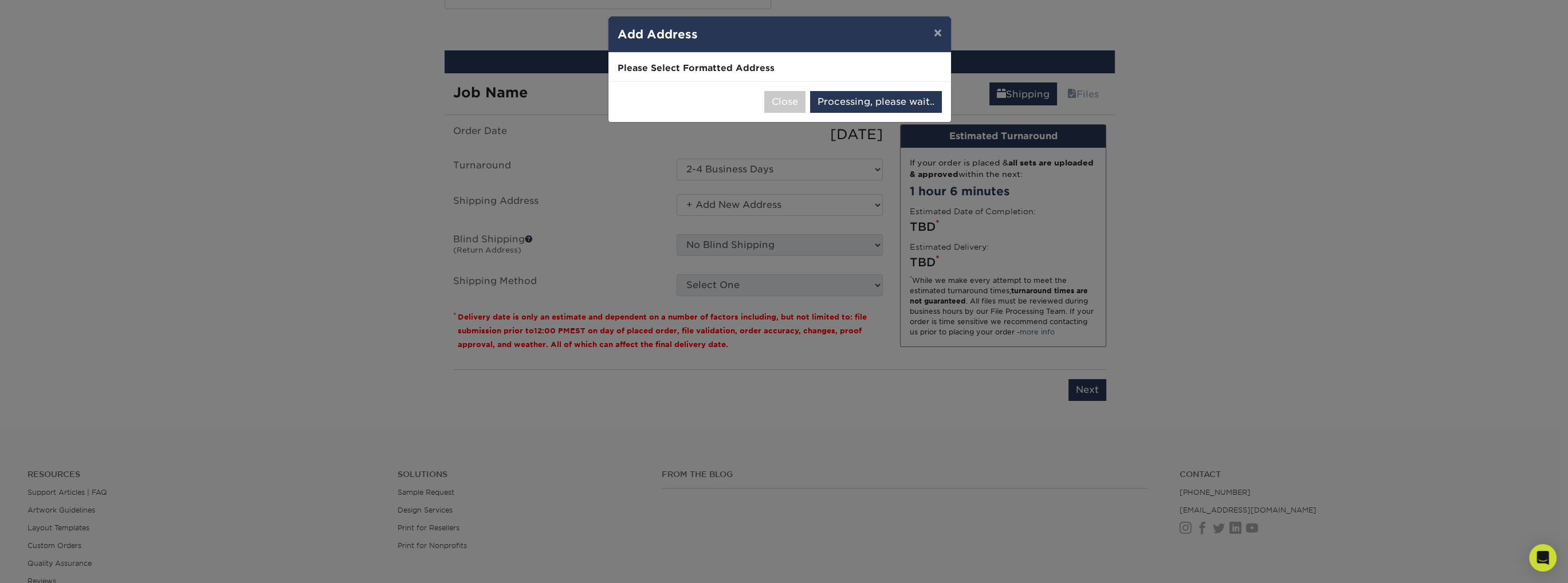
select select "285222"
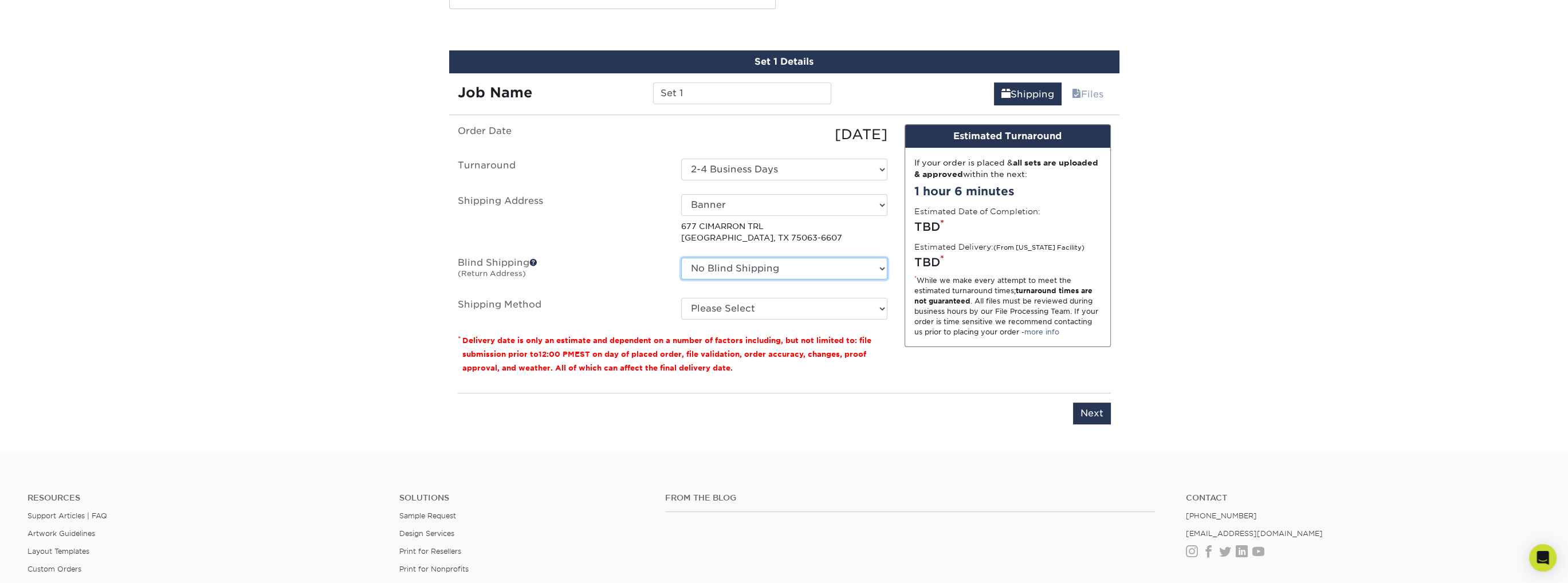
click at [788, 264] on select "No Blind Shipping + Add New Address" at bounding box center [784, 269] width 206 height 22
click at [805, 237] on p "[STREET_ADDRESS]" at bounding box center [784, 232] width 206 height 23
click at [794, 311] on select "Please Select 3 Day Shipping Service (+$20.04) Ground Shipping (+$20.28) 2 Day …" at bounding box center [784, 309] width 206 height 22
select select "12"
click at [681, 298] on select "Please Select 3 Day Shipping Service (+$20.04) Ground Shipping (+$20.28) 2 Day …" at bounding box center [784, 309] width 206 height 22
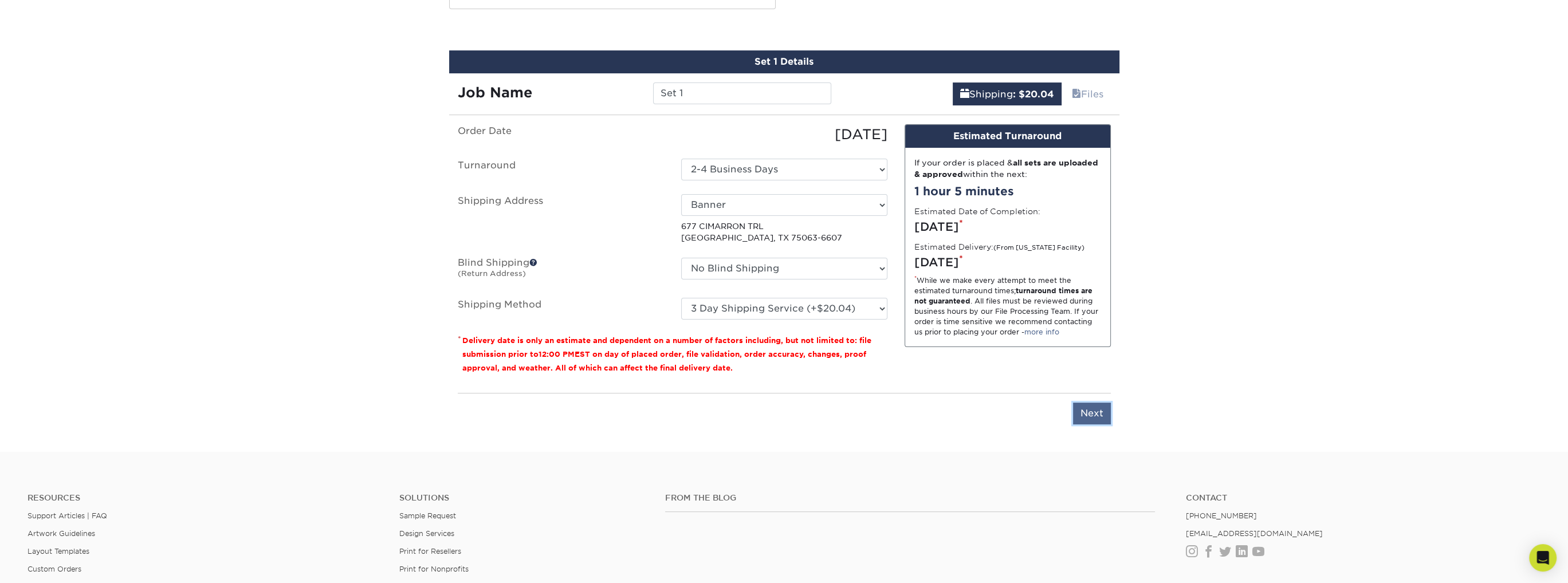
click at [1096, 410] on input "Next" at bounding box center [1092, 414] width 38 height 22
